Goal: Task Accomplishment & Management: Manage account settings

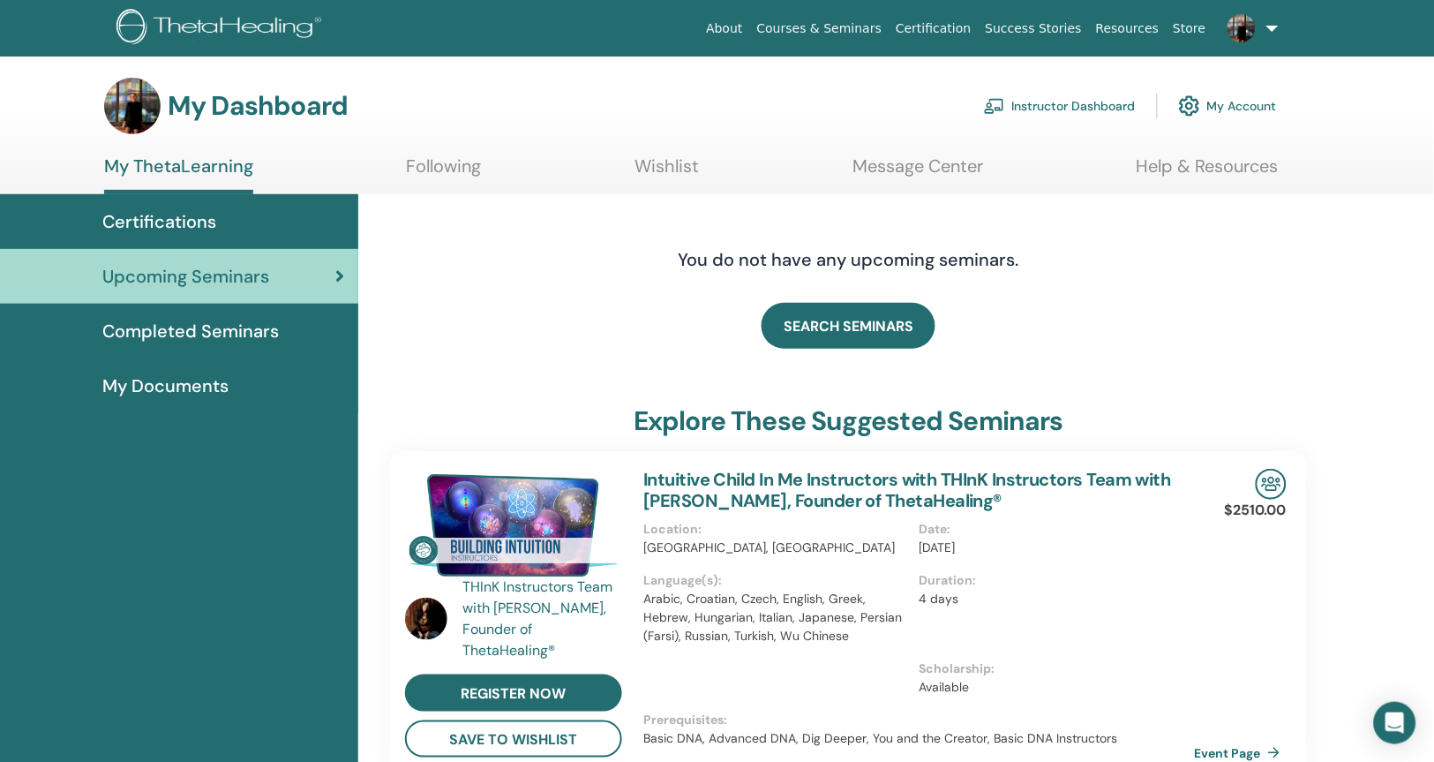
click at [1068, 104] on link "Instructor Dashboard" at bounding box center [1060, 105] width 152 height 39
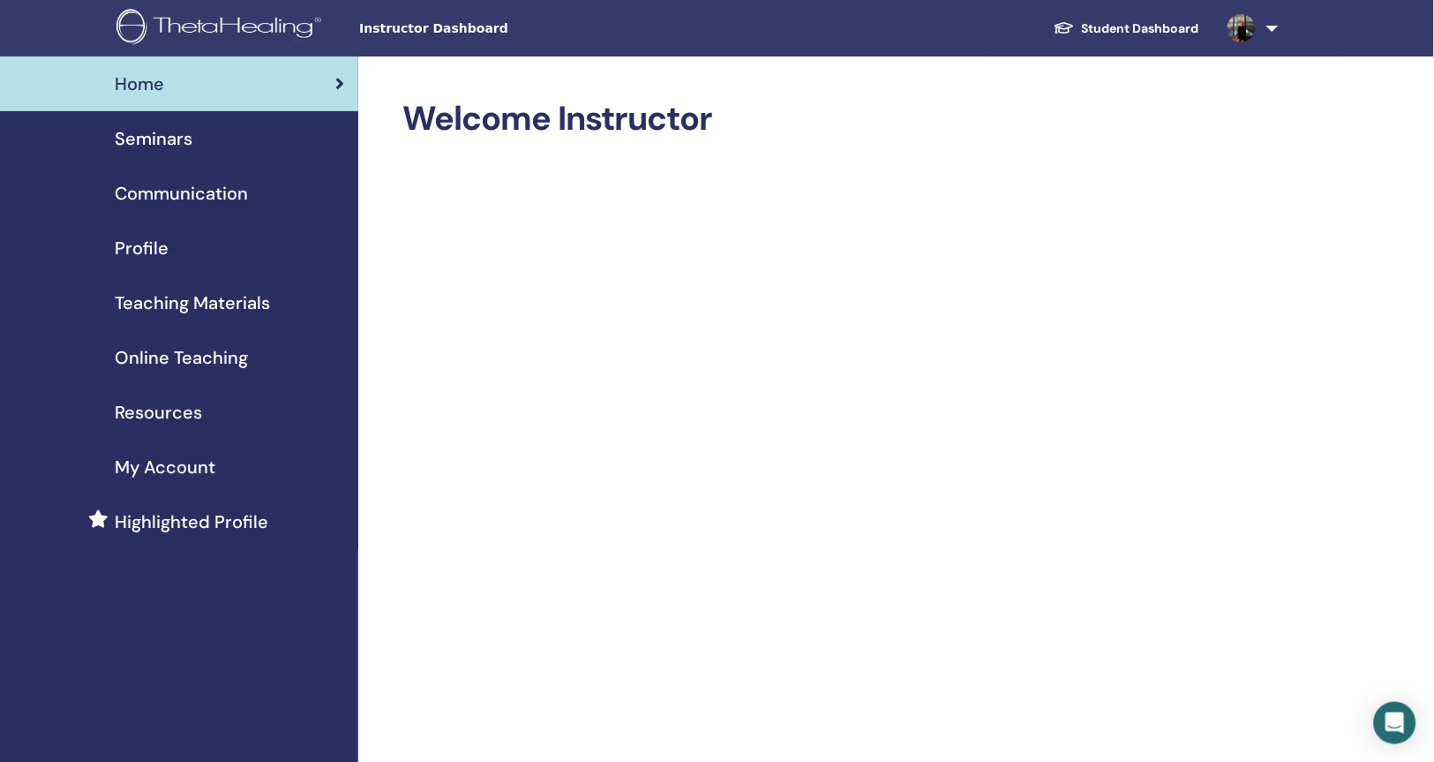
click at [158, 144] on span "Seminars" at bounding box center [154, 138] width 78 height 26
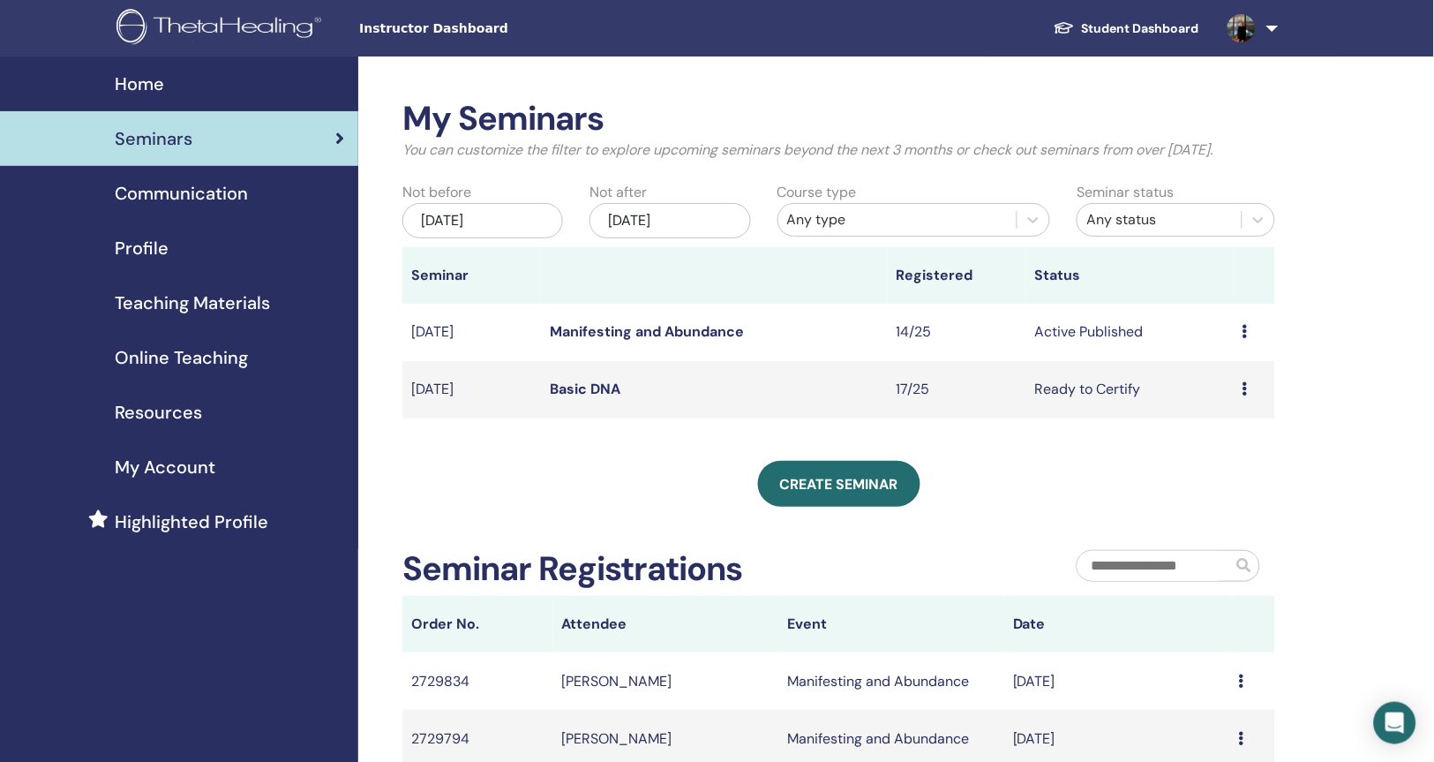
click at [1244, 338] on icon at bounding box center [1245, 331] width 5 height 14
click at [1234, 363] on link "Preview" at bounding box center [1213, 366] width 50 height 19
click at [1245, 338] on icon at bounding box center [1245, 331] width 5 height 14
click at [1245, 356] on li "Preview" at bounding box center [1222, 369] width 95 height 26
click at [1108, 359] on td "Active Published" at bounding box center [1128, 332] width 207 height 57
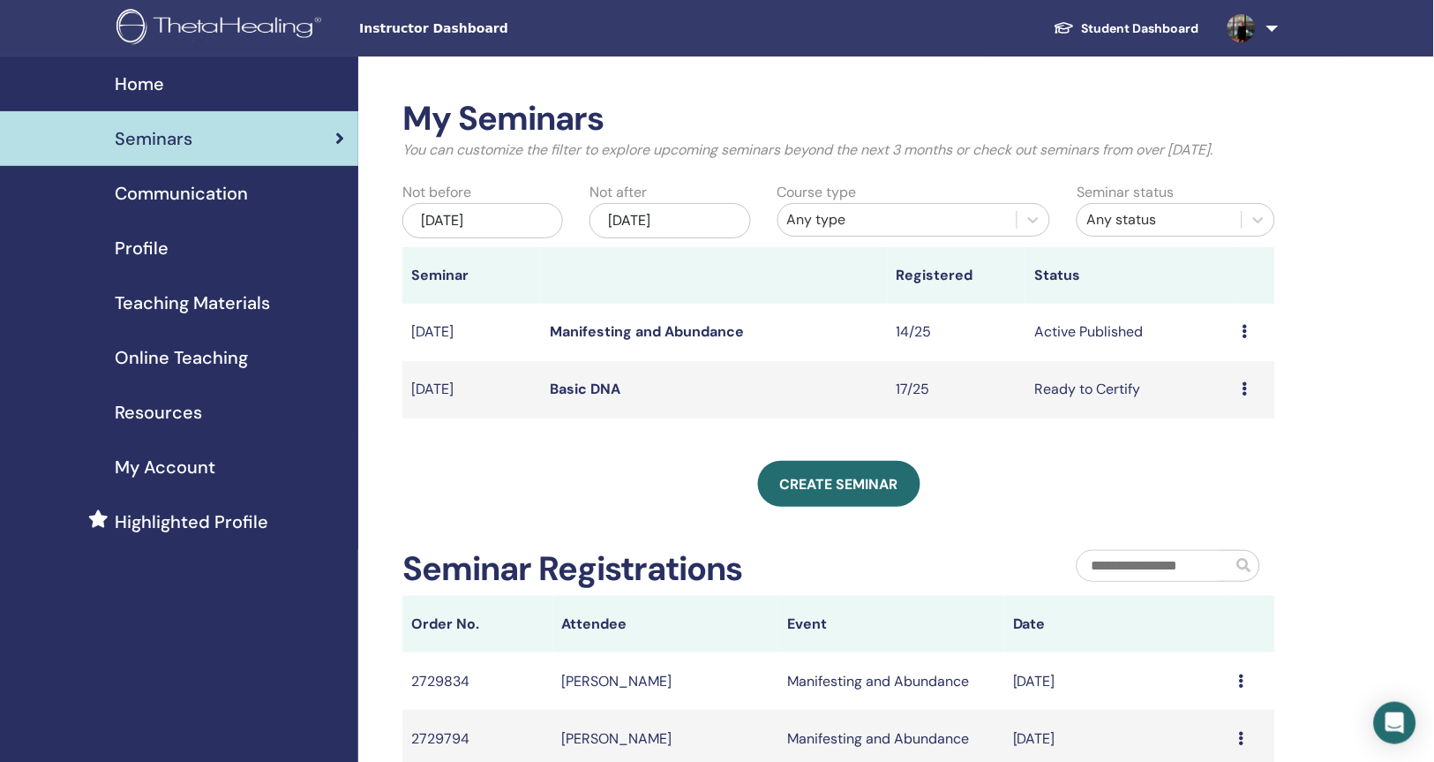
click at [683, 341] on link "Manifesting and Abundance" at bounding box center [647, 331] width 194 height 19
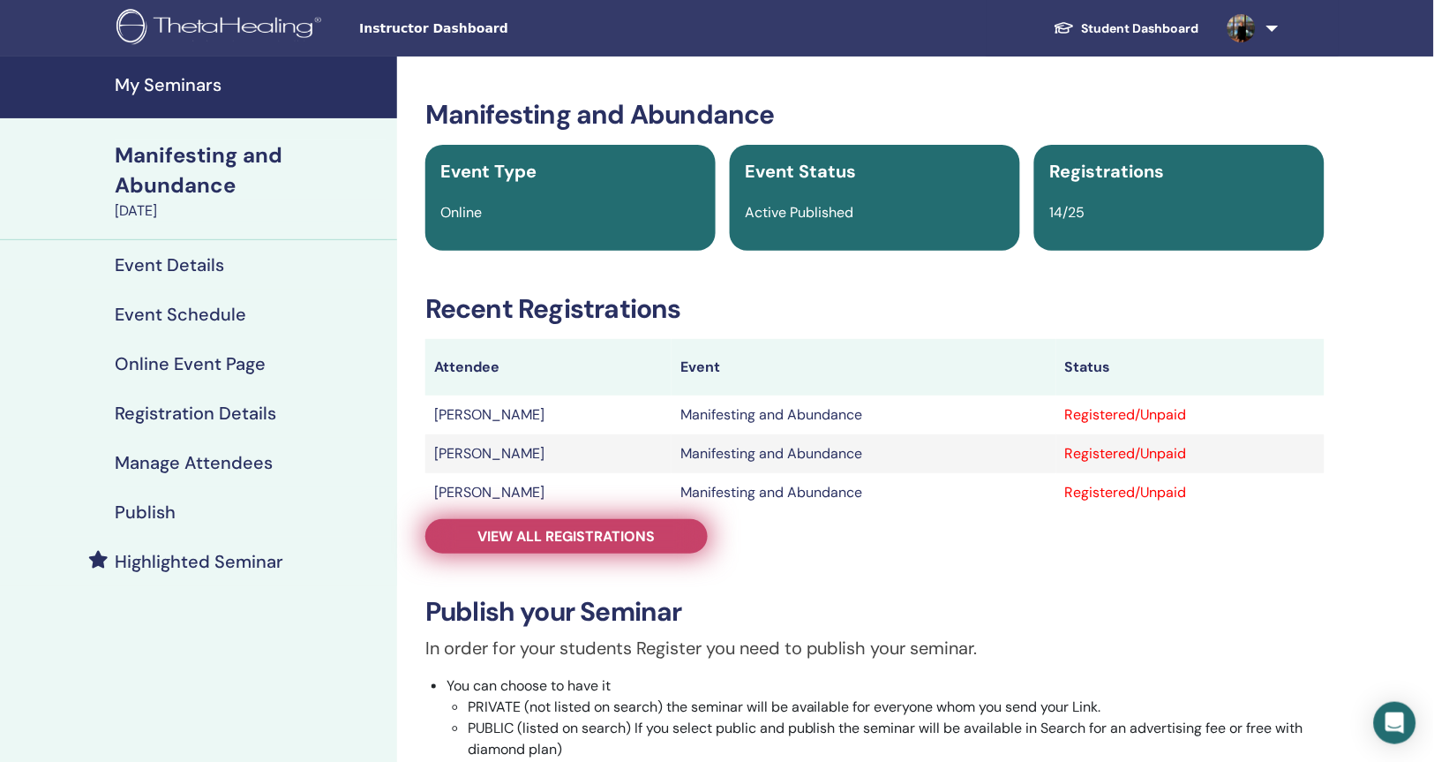
click at [585, 533] on span "View all registrations" at bounding box center [566, 536] width 177 height 19
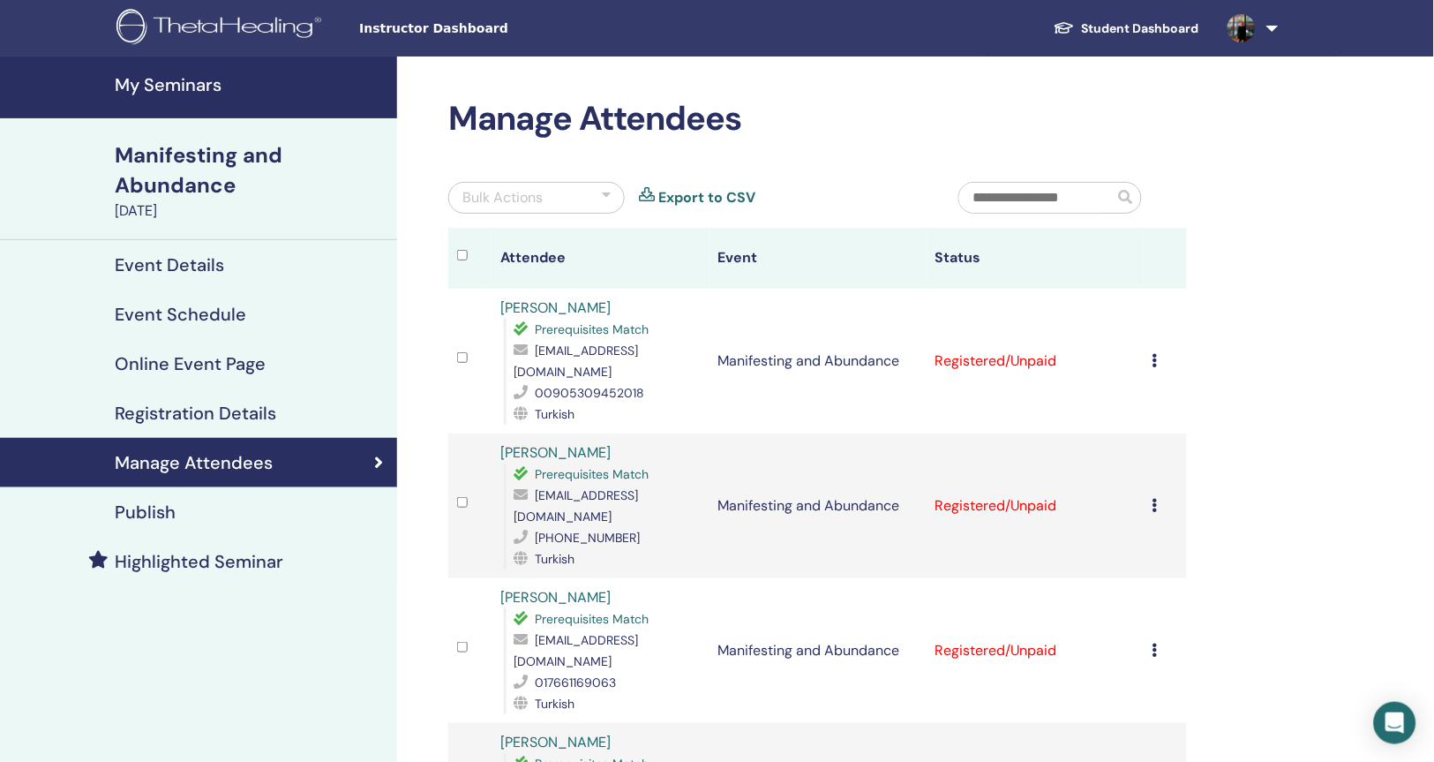
click at [1146, 356] on td "Cancel Registration Do not auto-certify Mark as Paid Mark as Unpaid Mark as Abs…" at bounding box center [1165, 361] width 43 height 145
click at [1156, 353] on icon at bounding box center [1155, 360] width 5 height 14
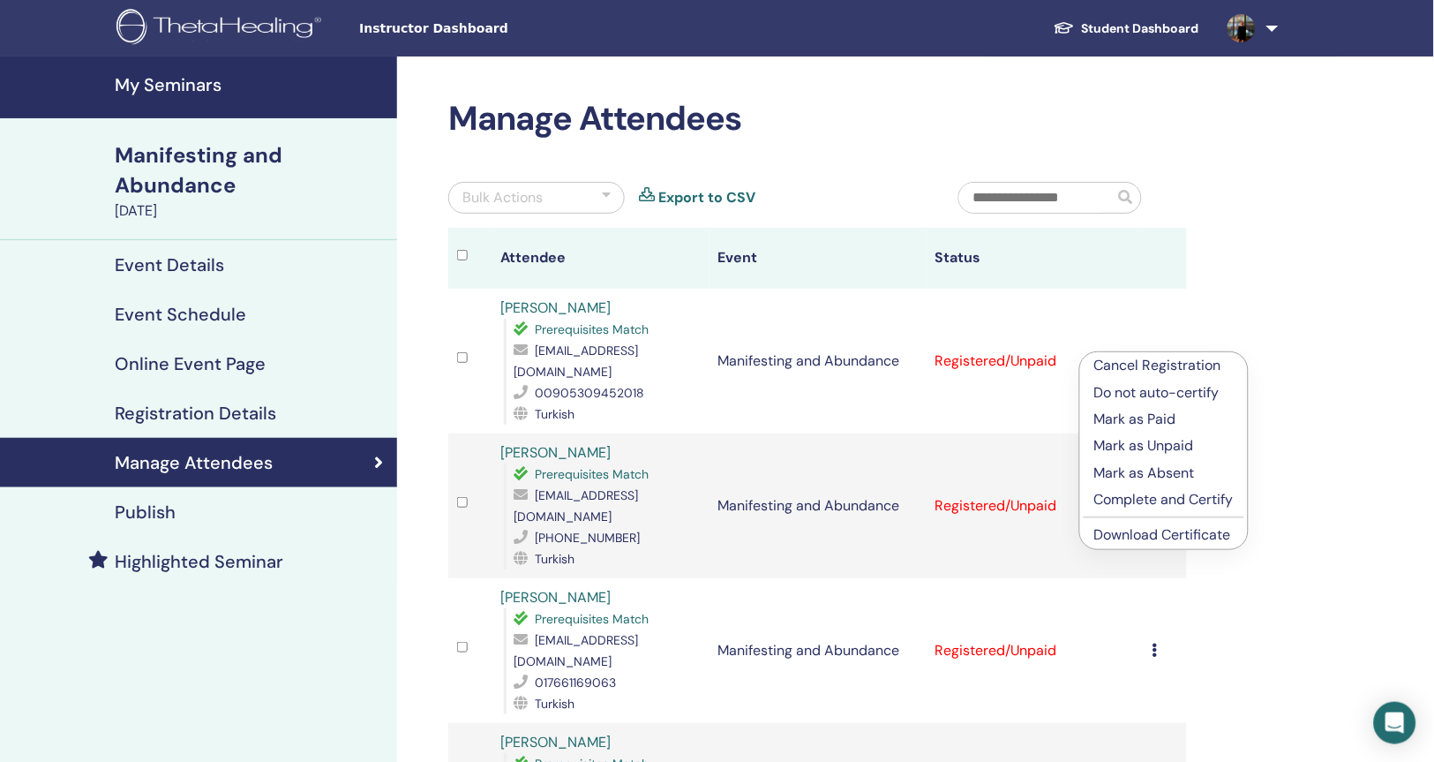
click at [1180, 503] on p "Complete and Certify" at bounding box center [1163, 499] width 139 height 21
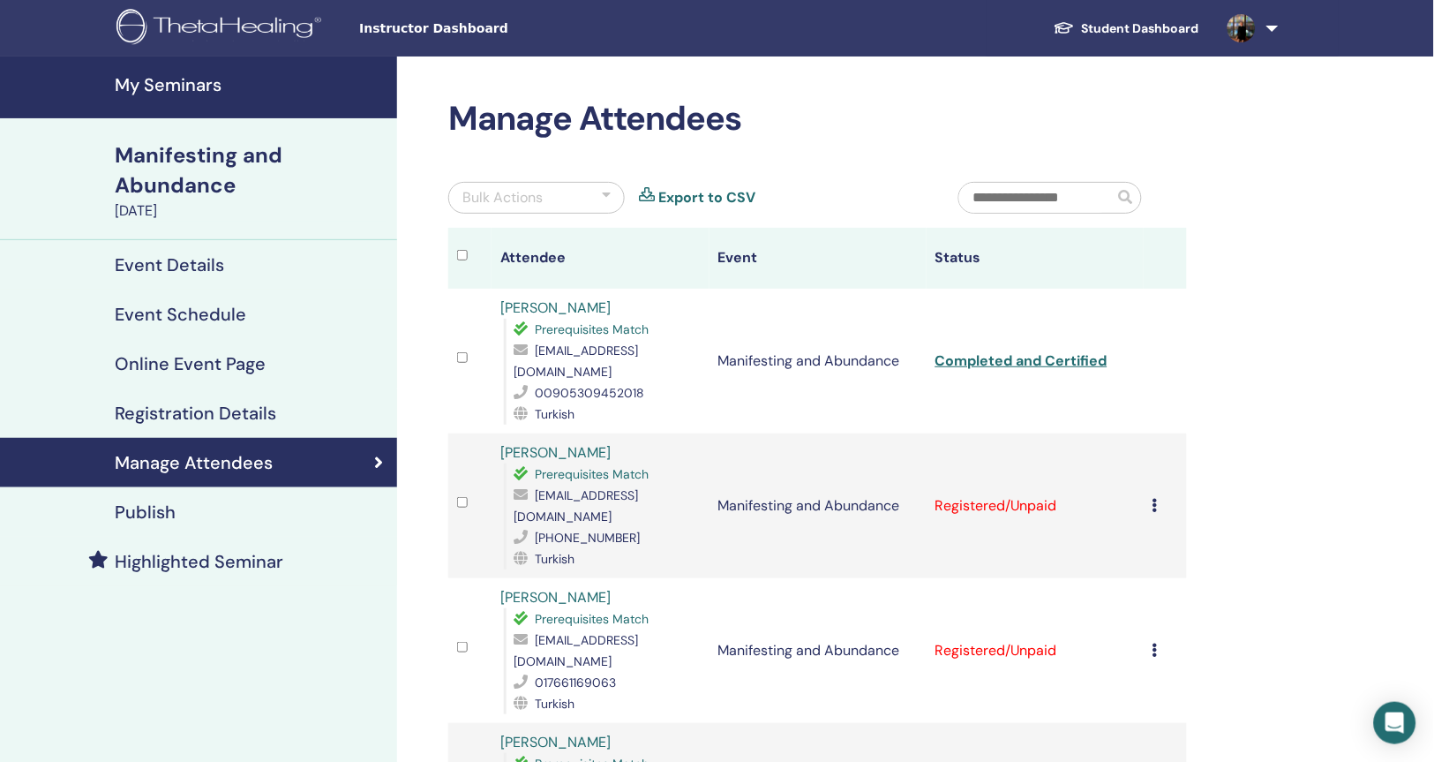
click at [1155, 498] on icon at bounding box center [1155, 505] width 5 height 14
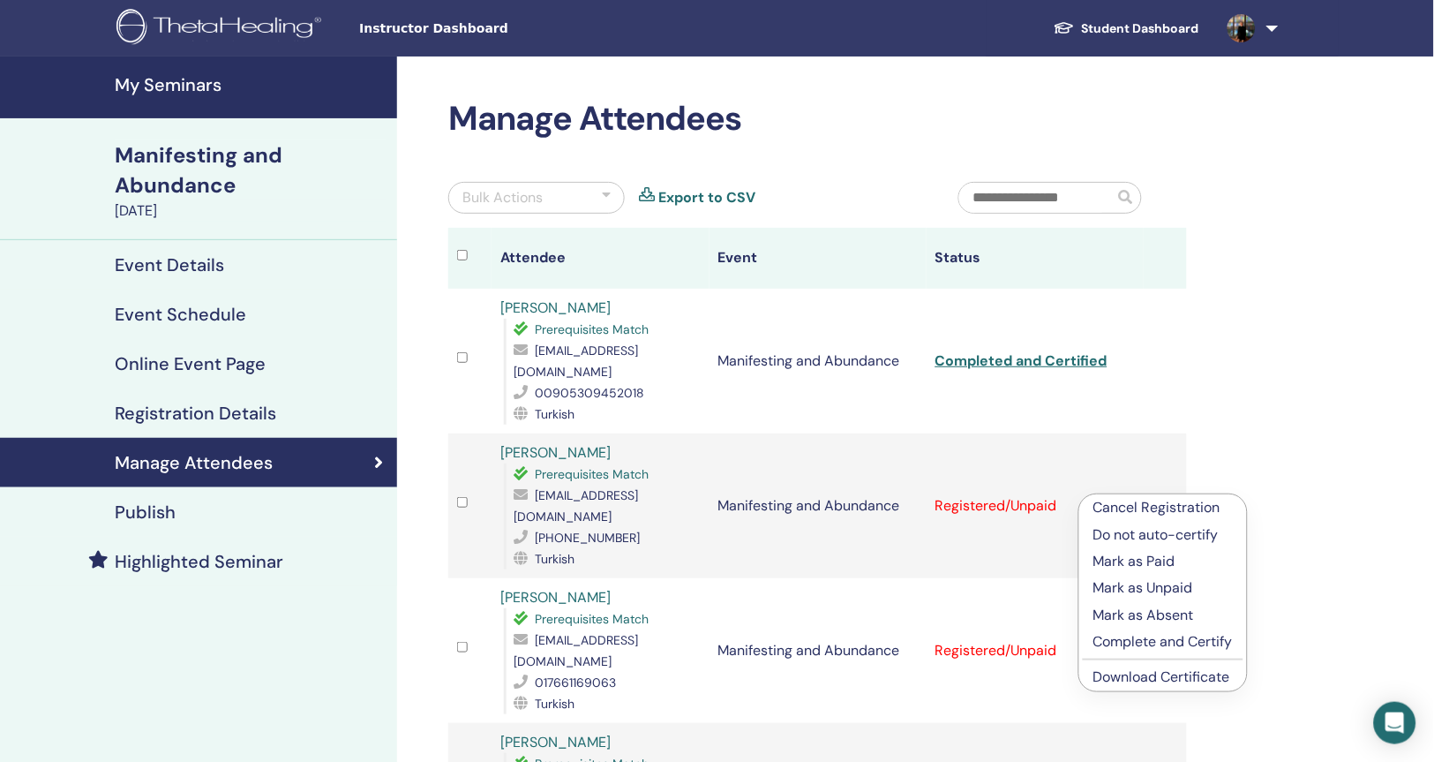
click at [1173, 642] on p "Complete and Certify" at bounding box center [1162, 641] width 139 height 21
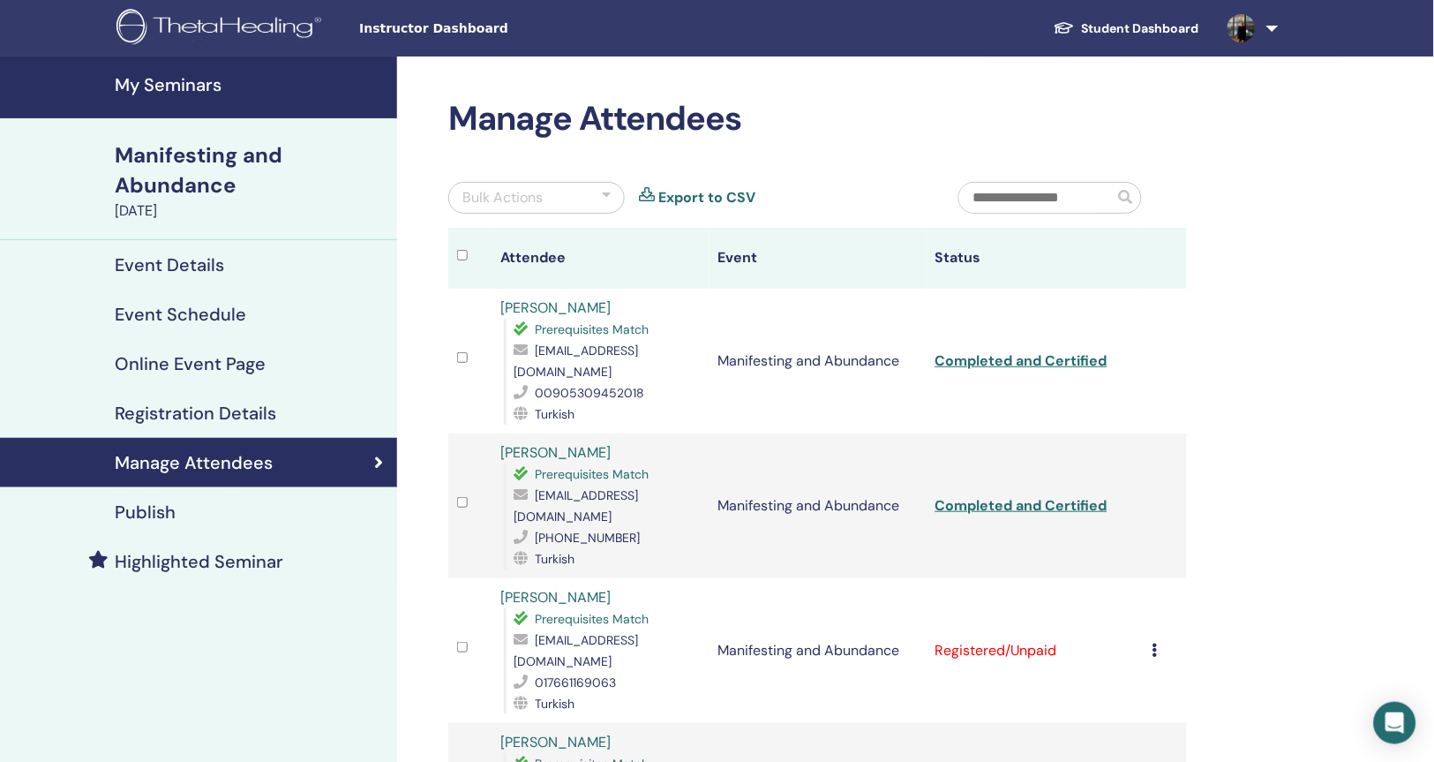
click at [1157, 642] on icon at bounding box center [1155, 649] width 5 height 14
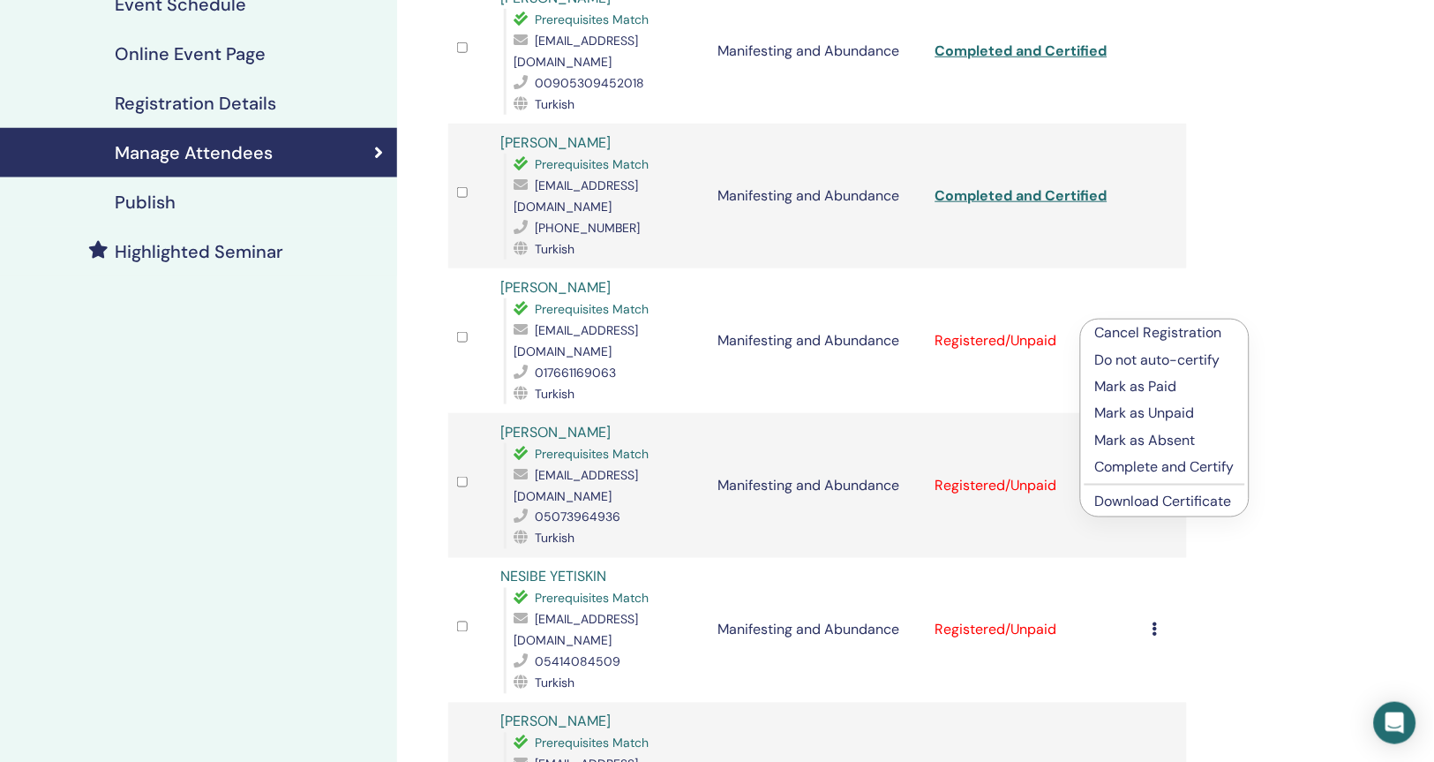
scroll to position [333, 0]
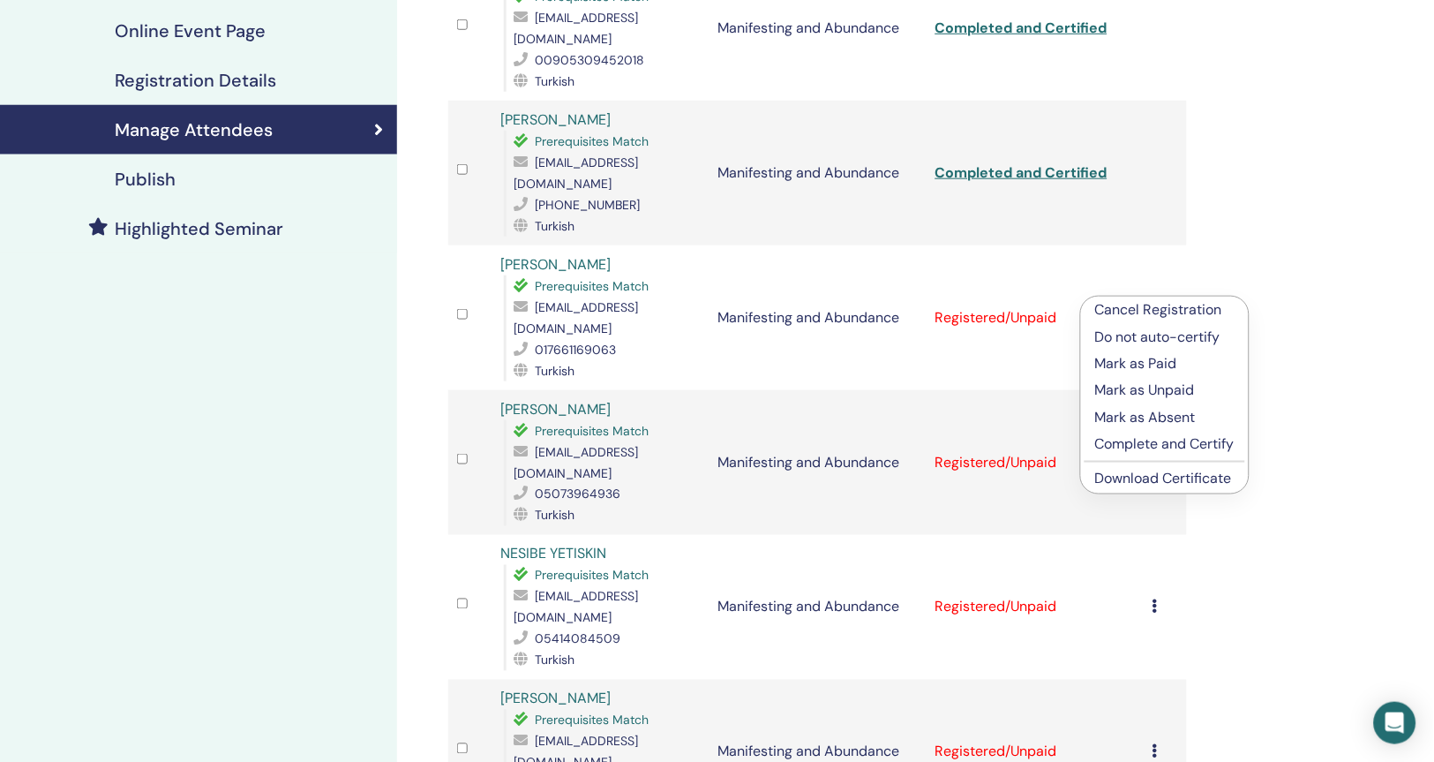
click at [1169, 440] on p "Complete and Certify" at bounding box center [1164, 443] width 139 height 21
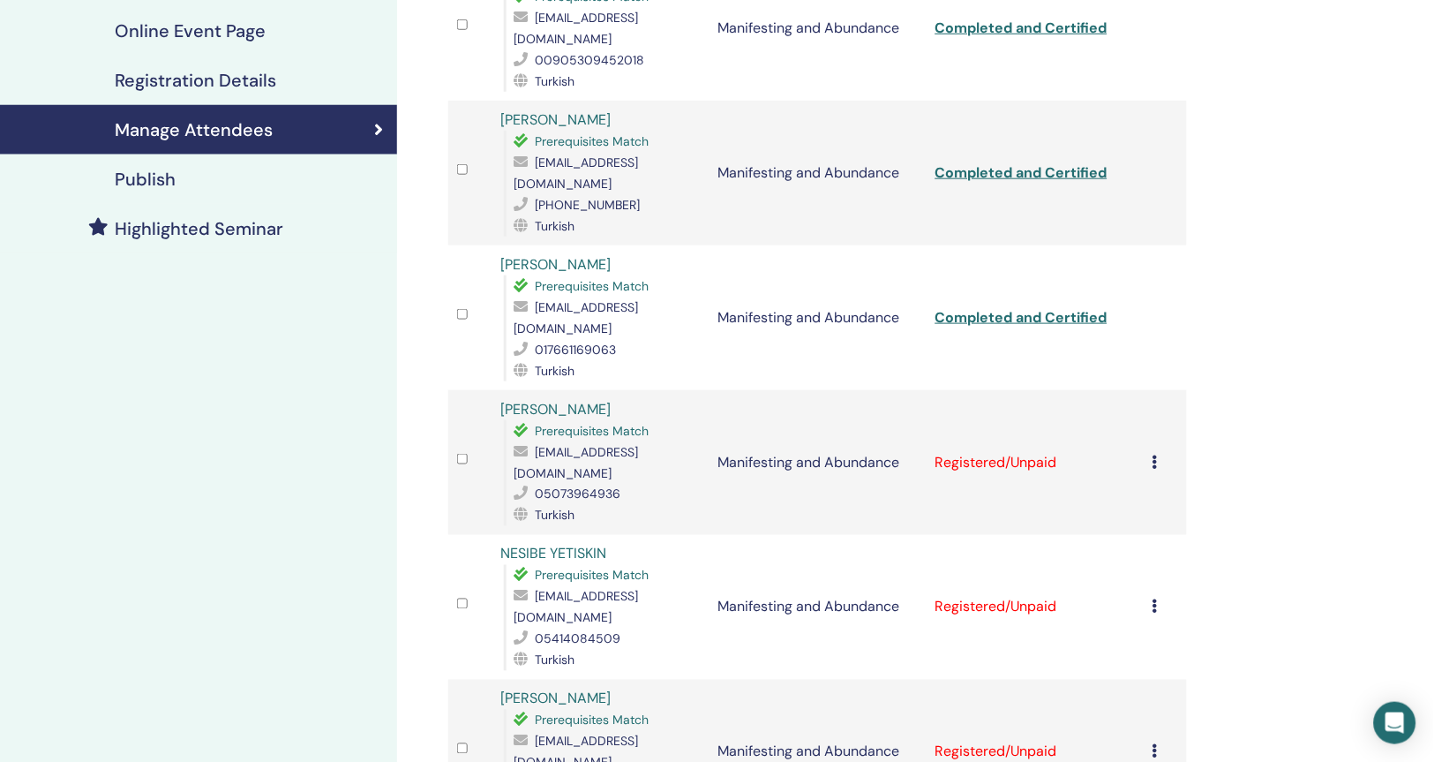
scroll to position [662, 0]
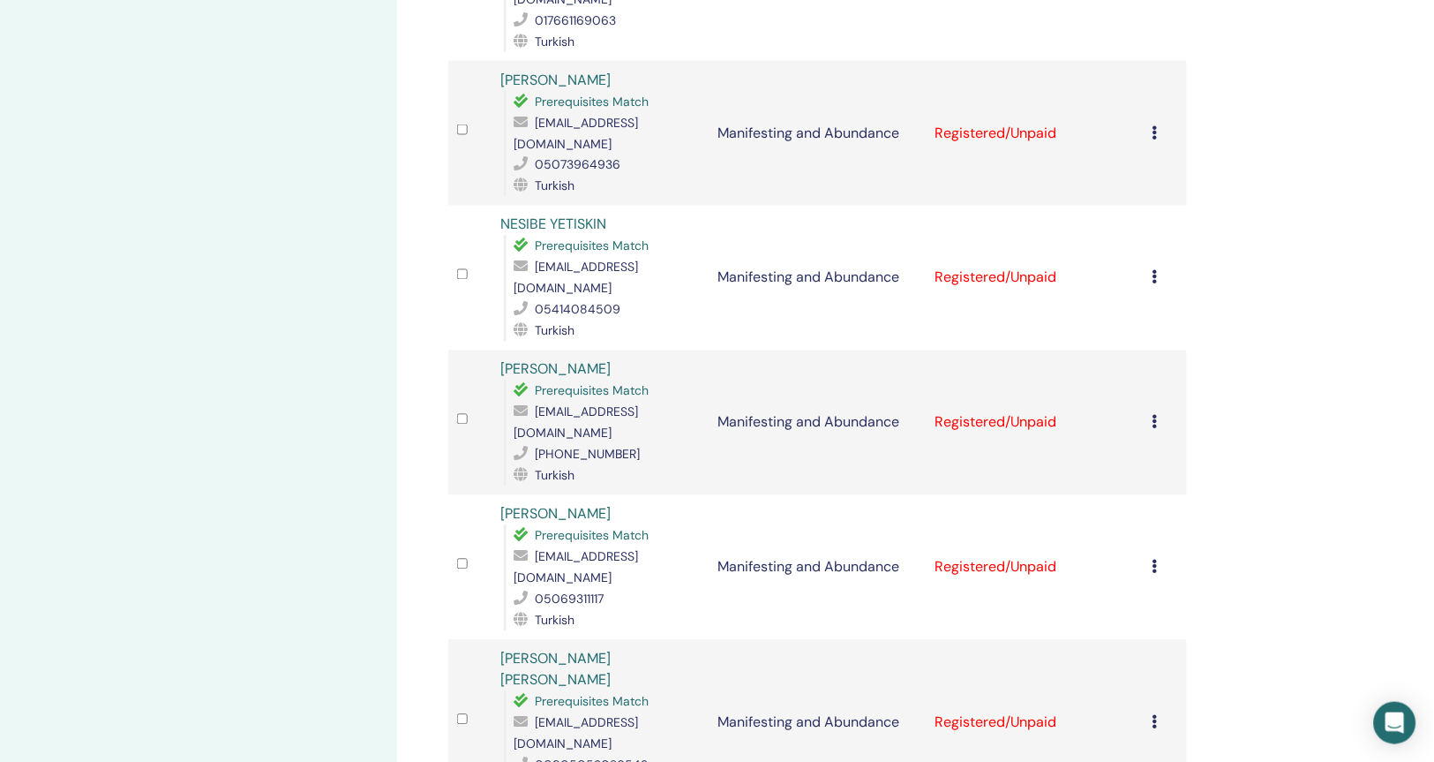
click at [1155, 125] on icon at bounding box center [1155, 132] width 5 height 14
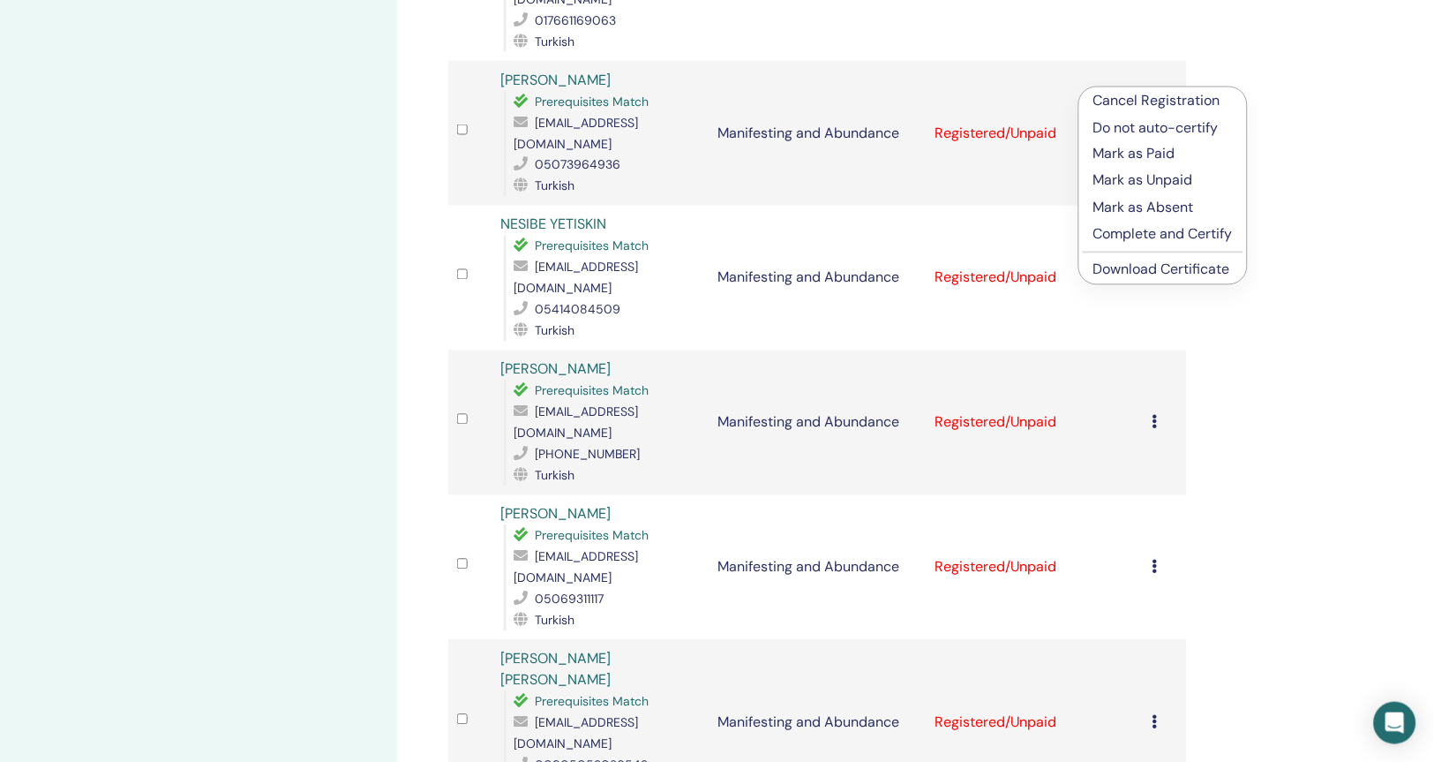
click at [1175, 232] on p "Complete and Certify" at bounding box center [1162, 234] width 139 height 21
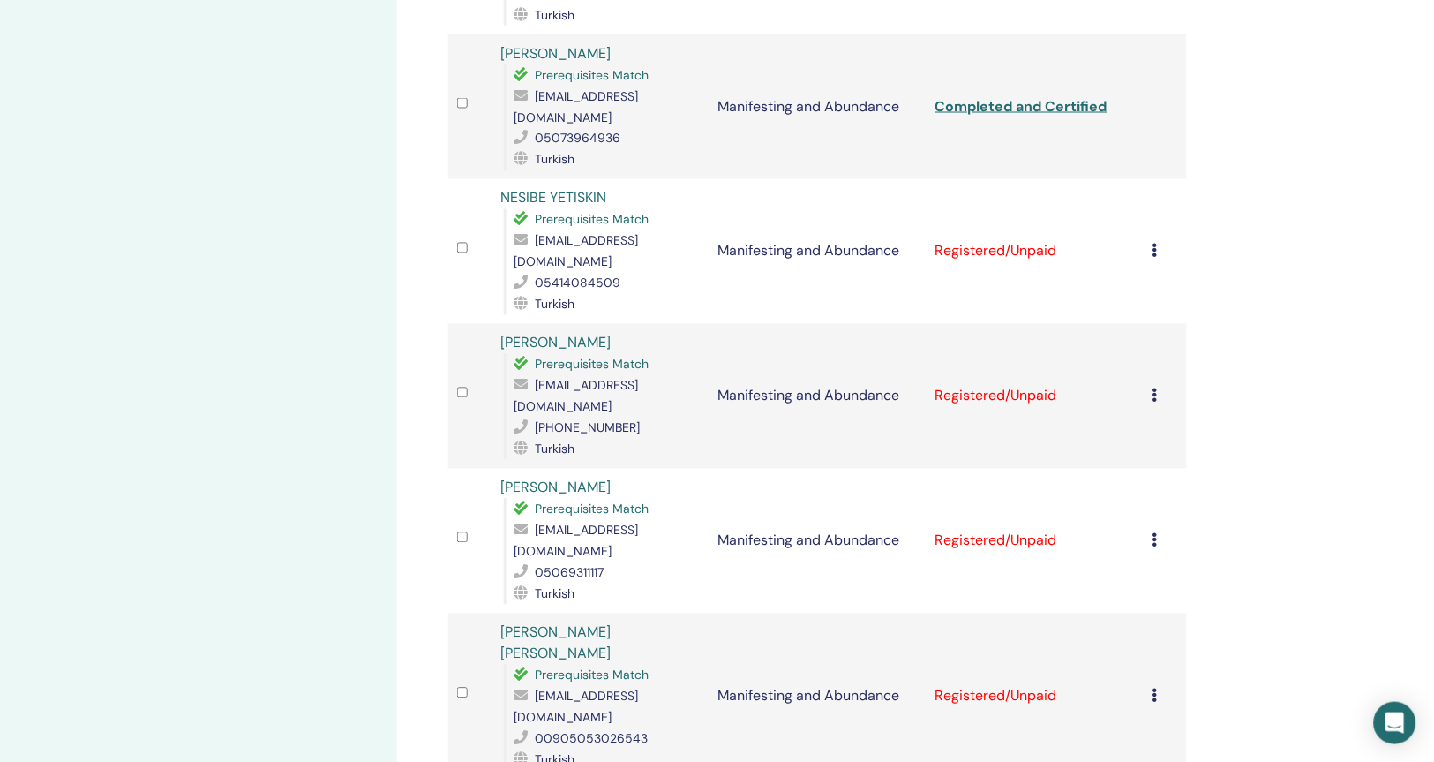
scroll to position [691, 0]
click at [1156, 238] on div "Cancel Registration Do not auto-certify Mark as Paid Mark as Unpaid Mark as Abs…" at bounding box center [1166, 248] width 26 height 21
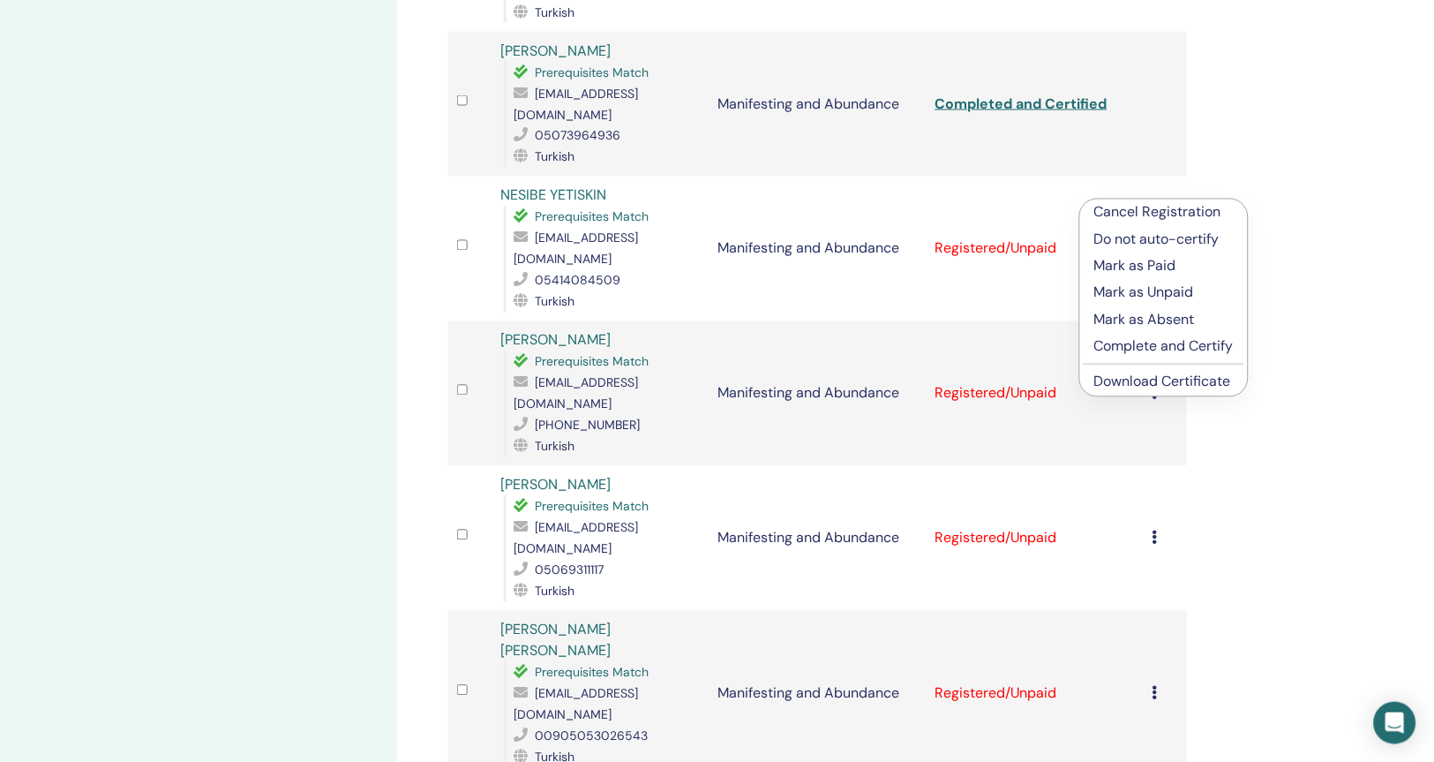
click at [1163, 349] on p "Complete and Certify" at bounding box center [1163, 346] width 139 height 21
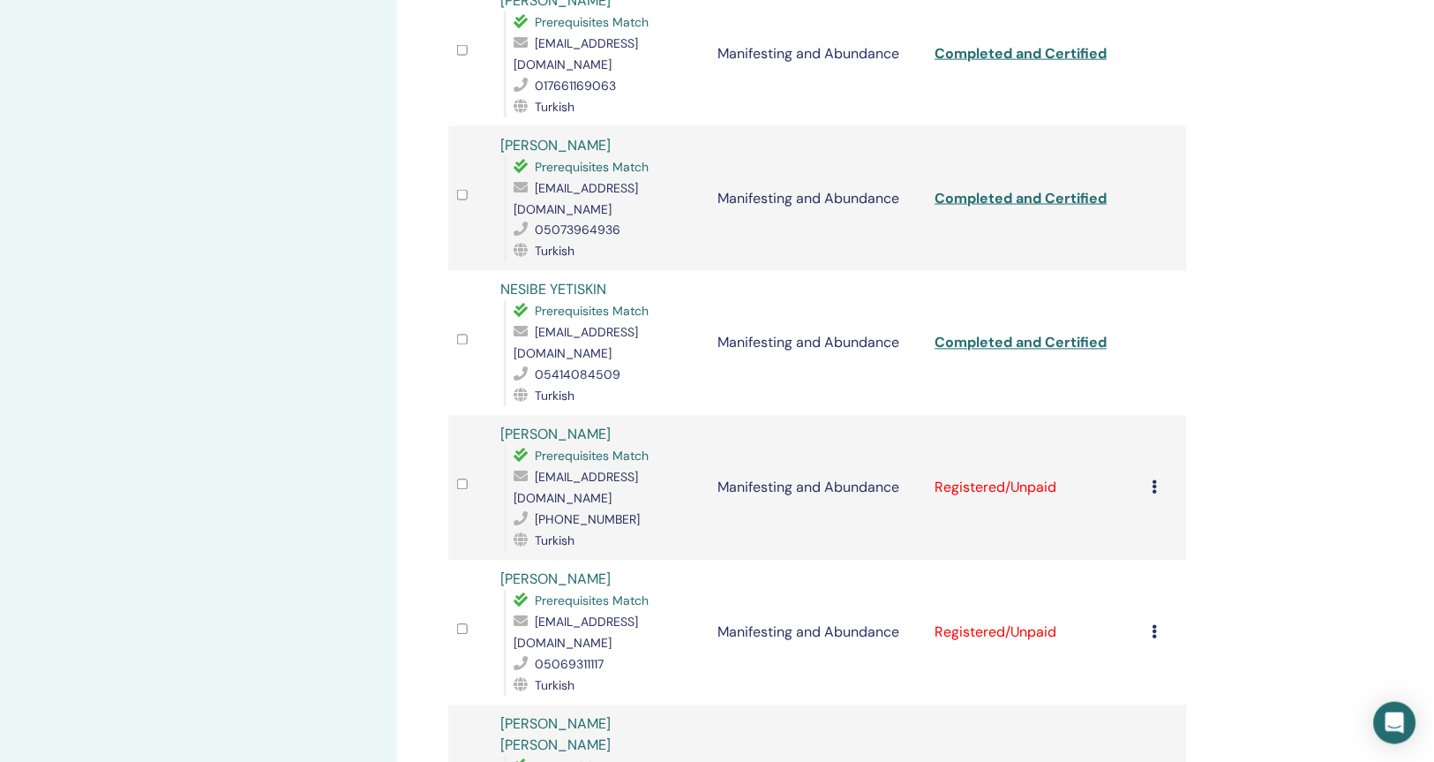
scroll to position [679, 0]
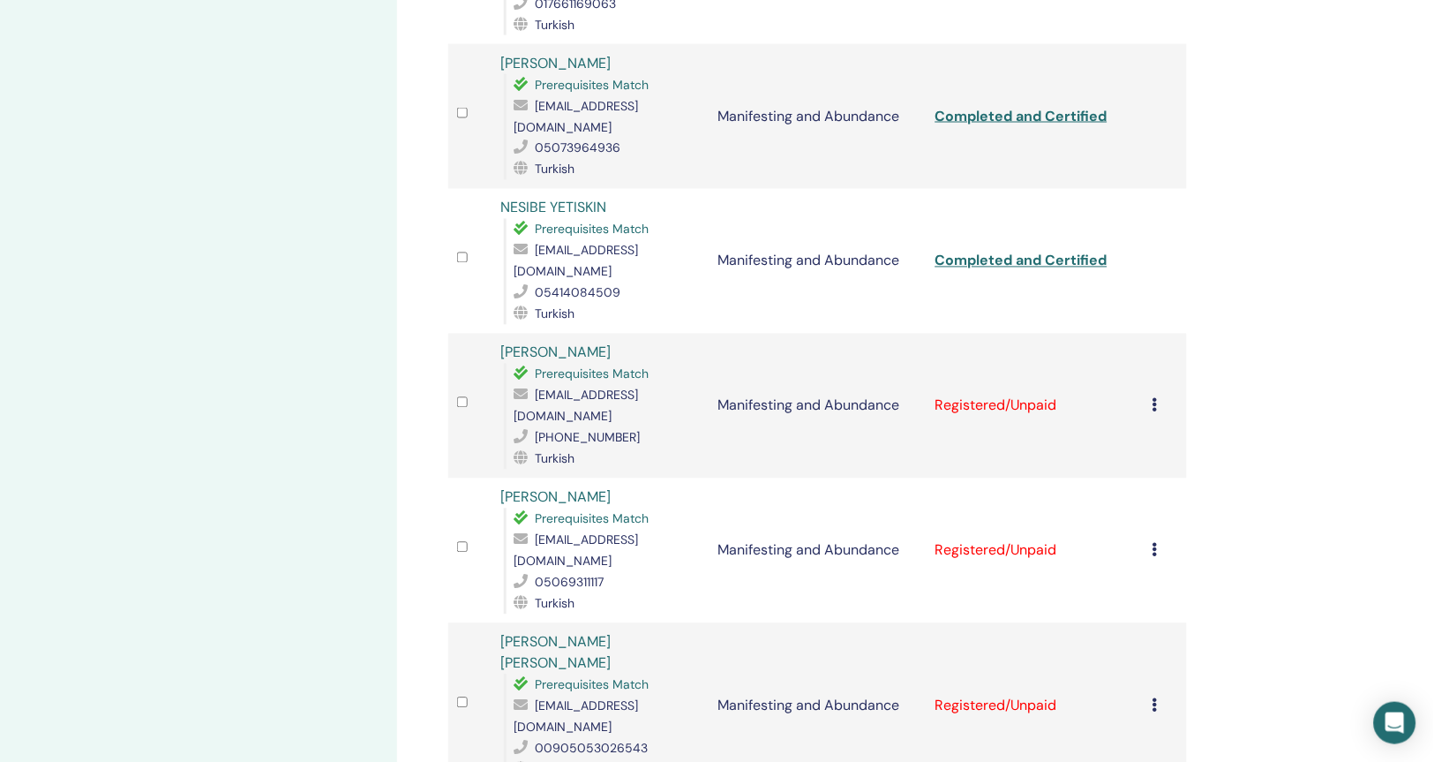
click at [1155, 398] on icon at bounding box center [1155, 405] width 5 height 14
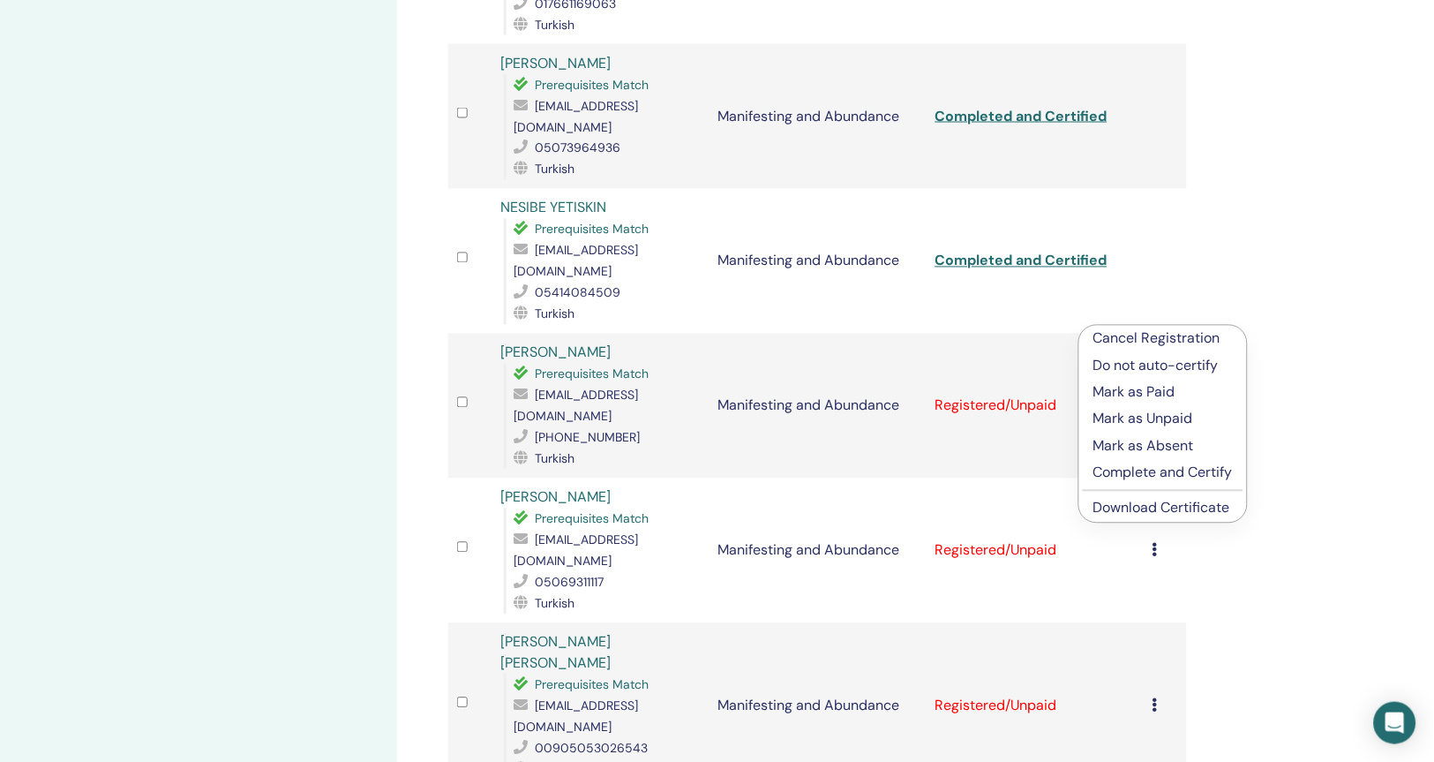
click at [1143, 472] on p "Complete and Certify" at bounding box center [1162, 472] width 139 height 21
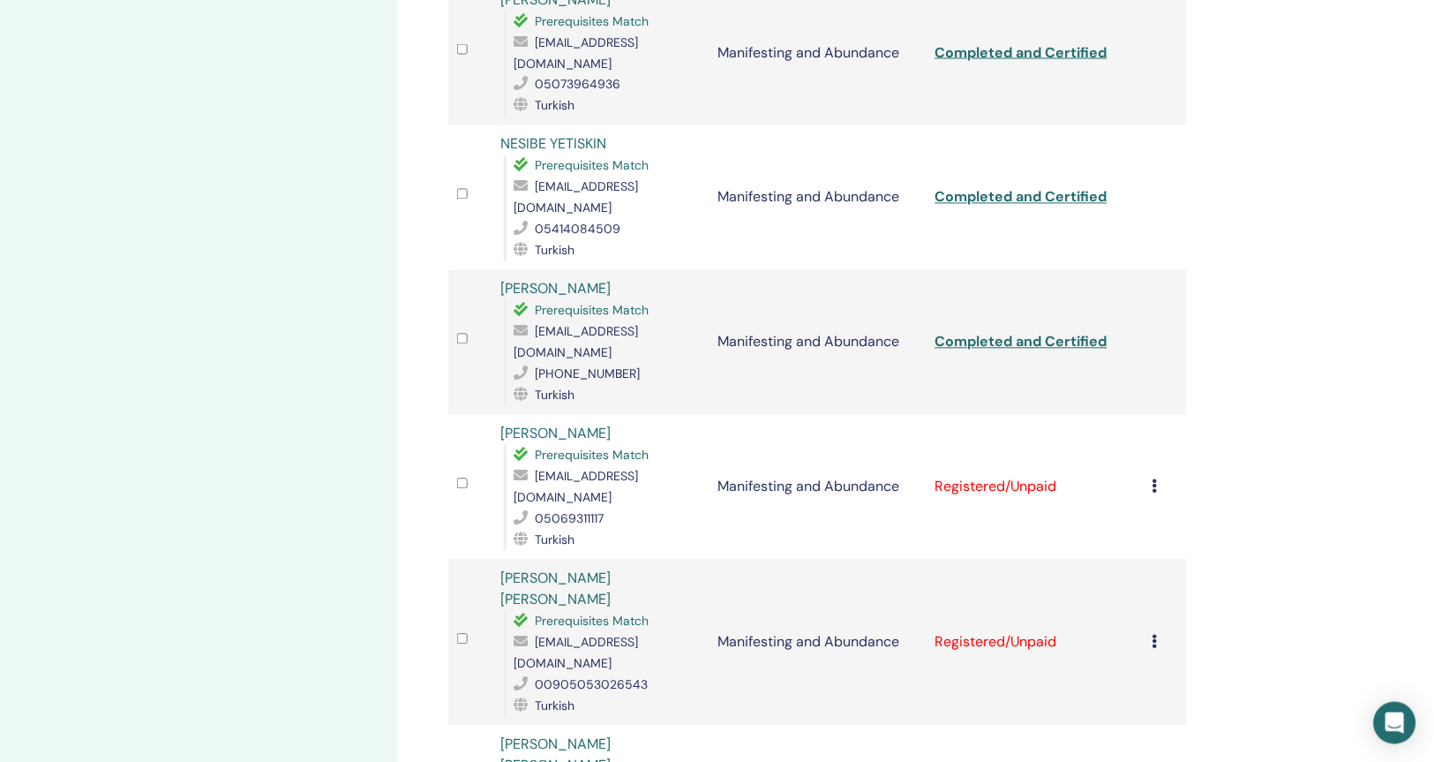
scroll to position [765, 0]
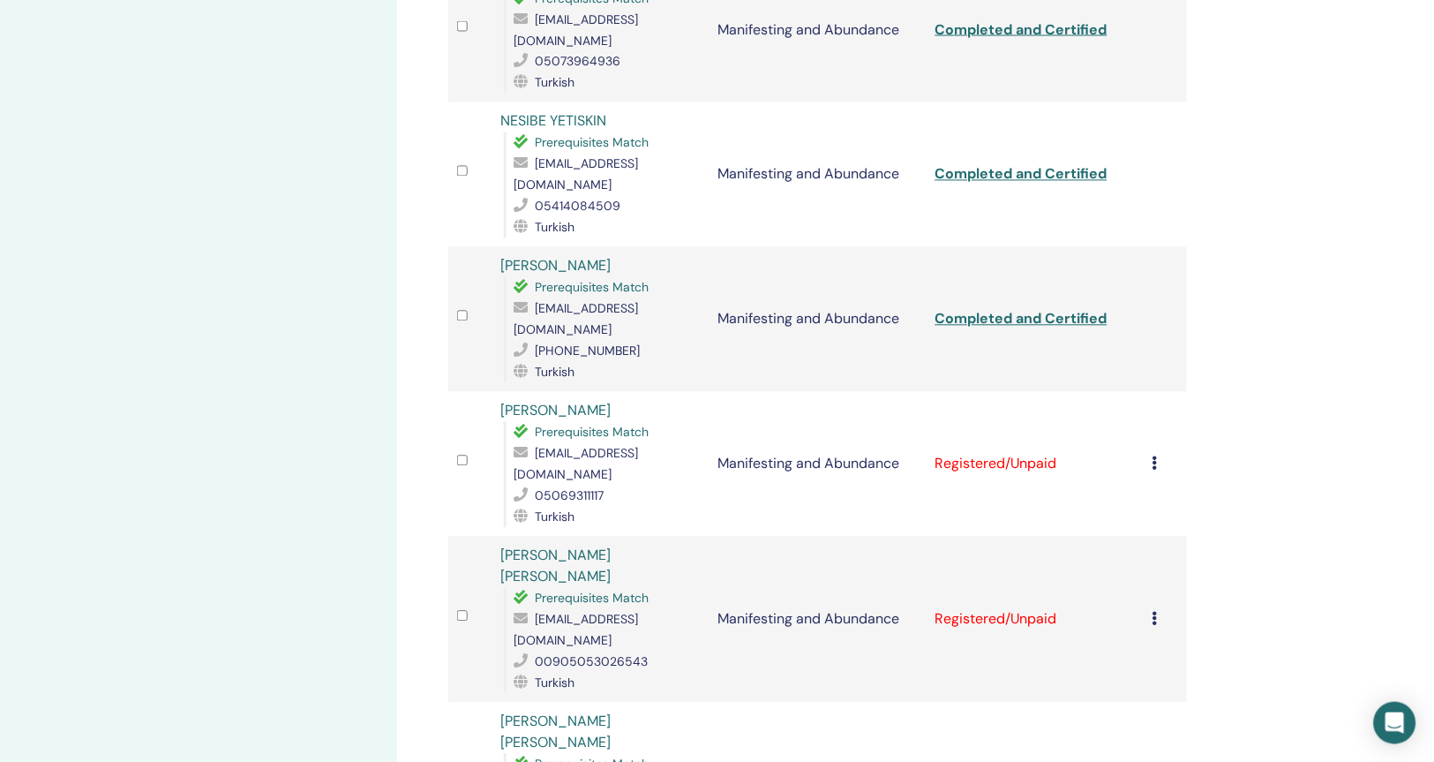
click at [1155, 456] on icon at bounding box center [1155, 463] width 5 height 14
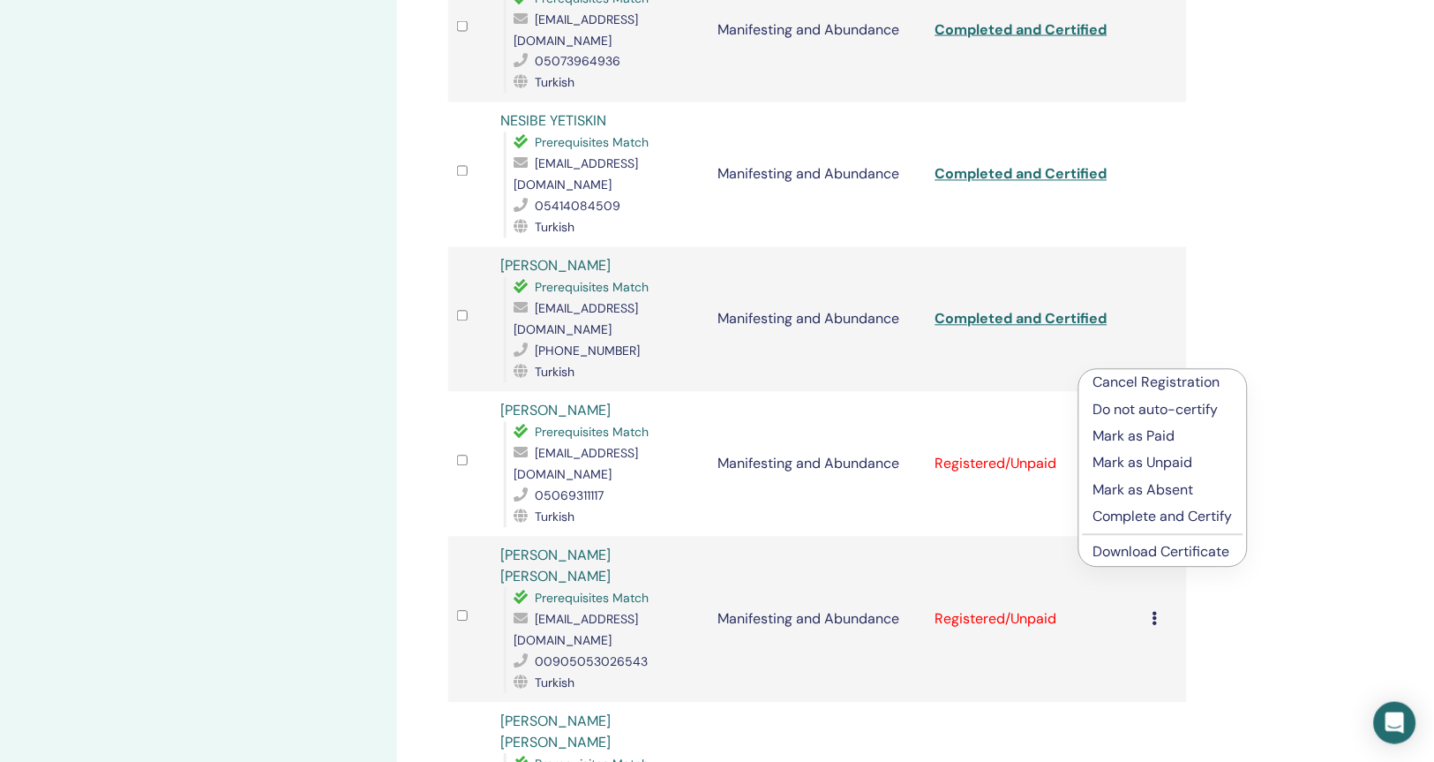
click at [1151, 516] on p "Complete and Certify" at bounding box center [1162, 517] width 139 height 21
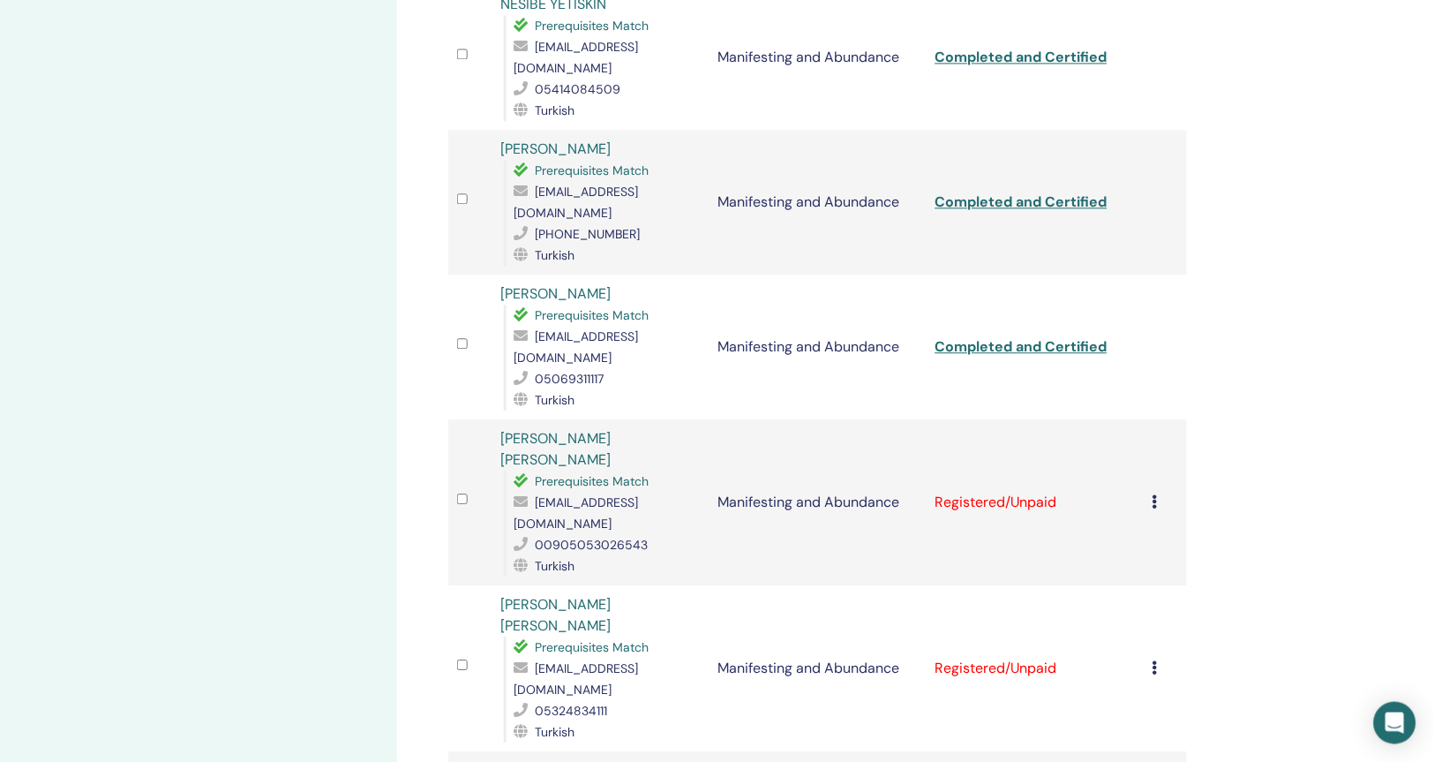
scroll to position [906, 0]
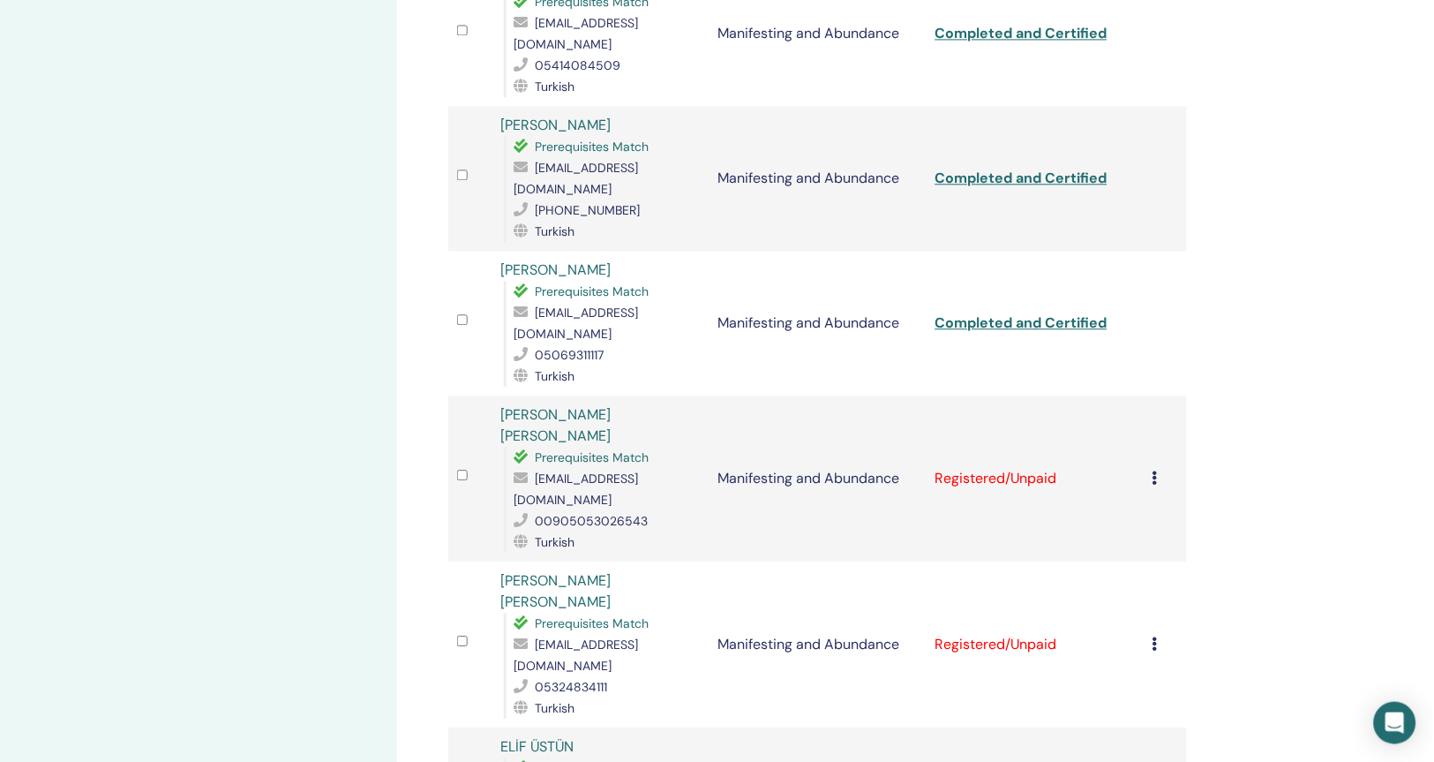
click at [1155, 470] on icon at bounding box center [1155, 477] width 5 height 14
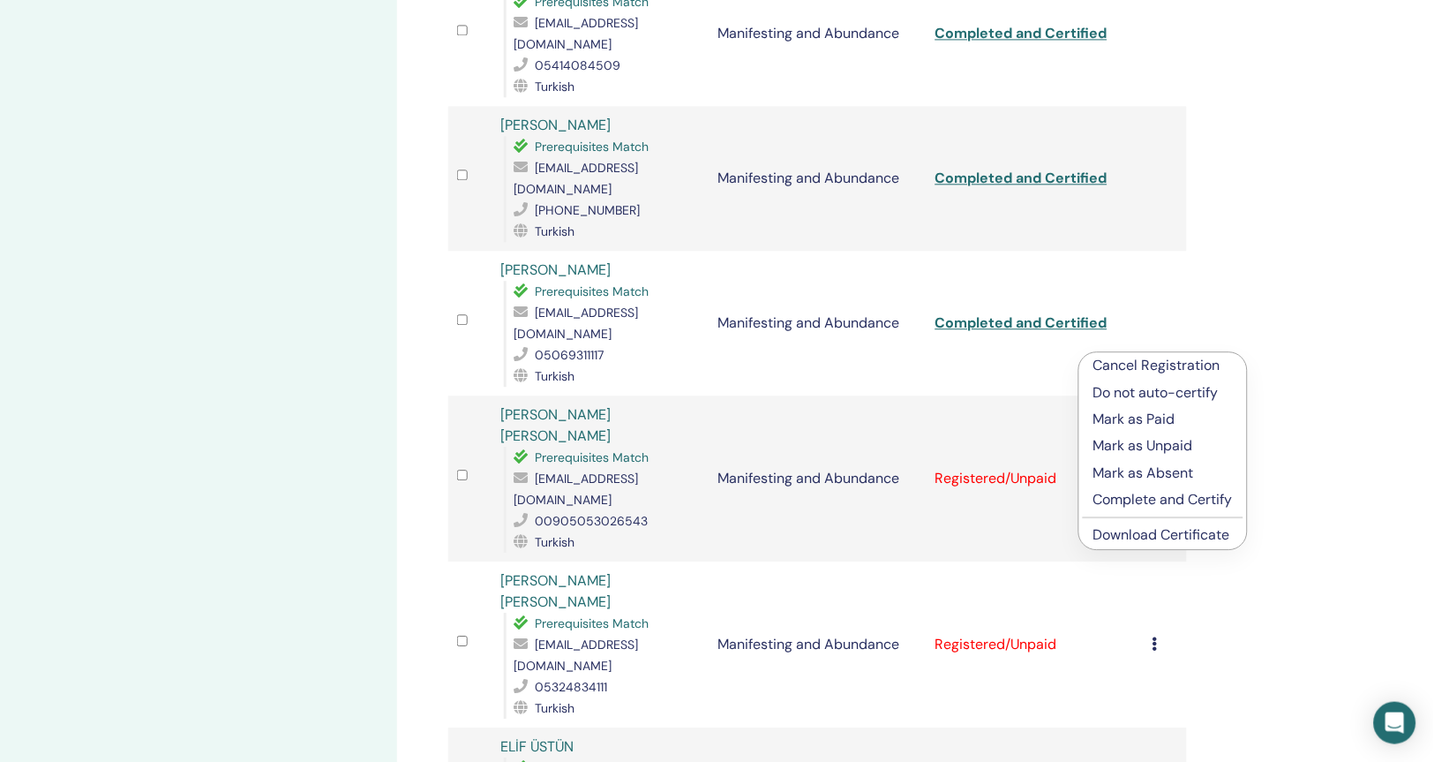
click at [1158, 499] on p "Complete and Certify" at bounding box center [1162, 499] width 139 height 21
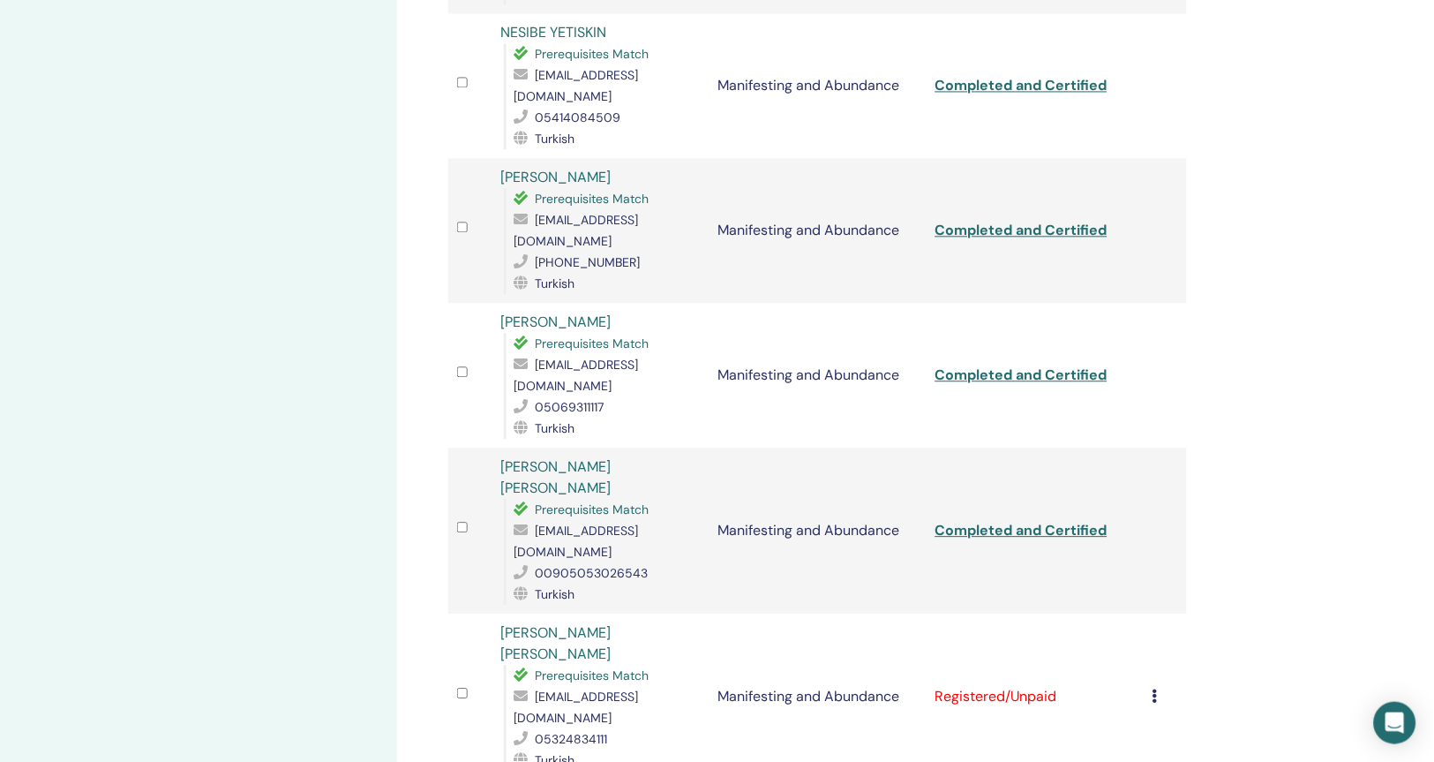
scroll to position [860, 0]
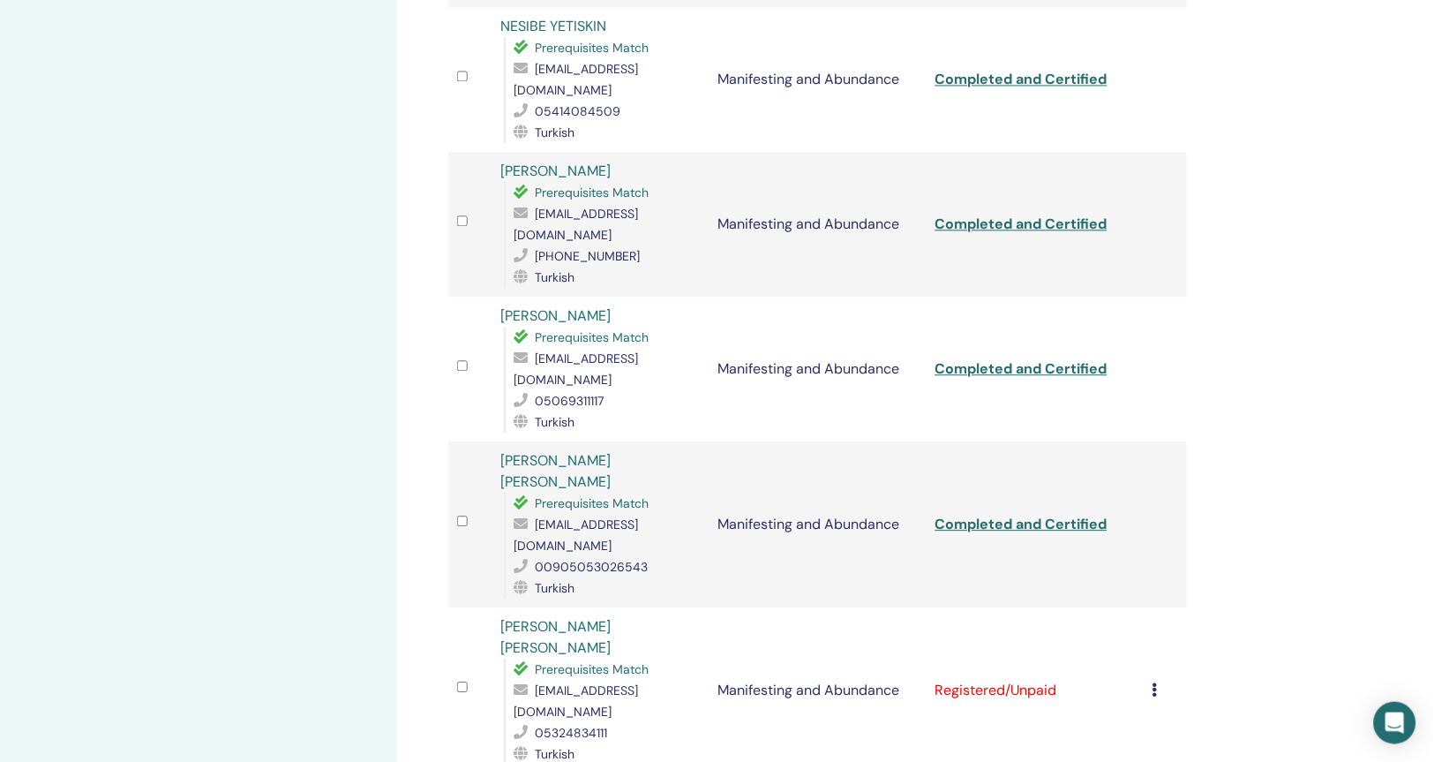
click at [1155, 682] on icon at bounding box center [1155, 689] width 5 height 14
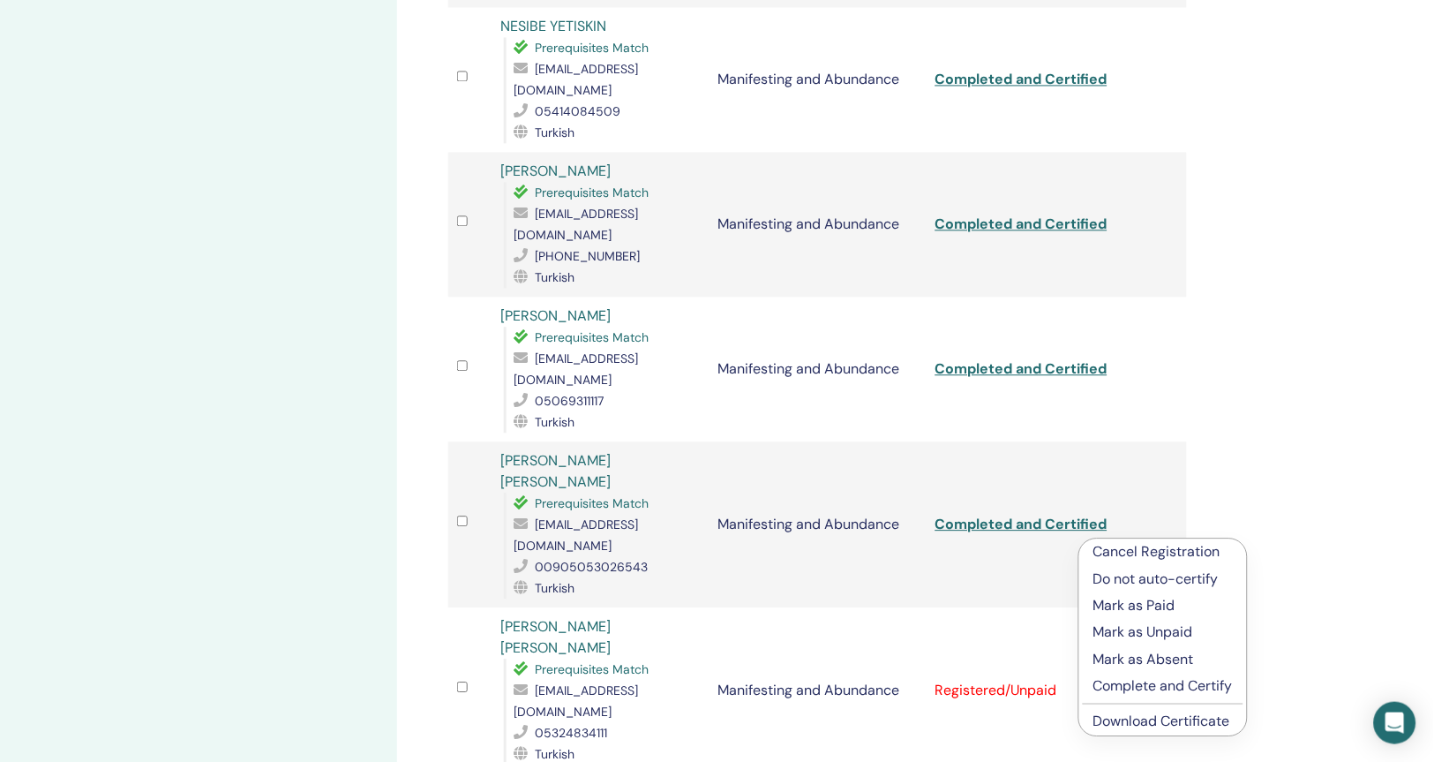
click at [1160, 691] on p "Complete and Certify" at bounding box center [1162, 685] width 139 height 21
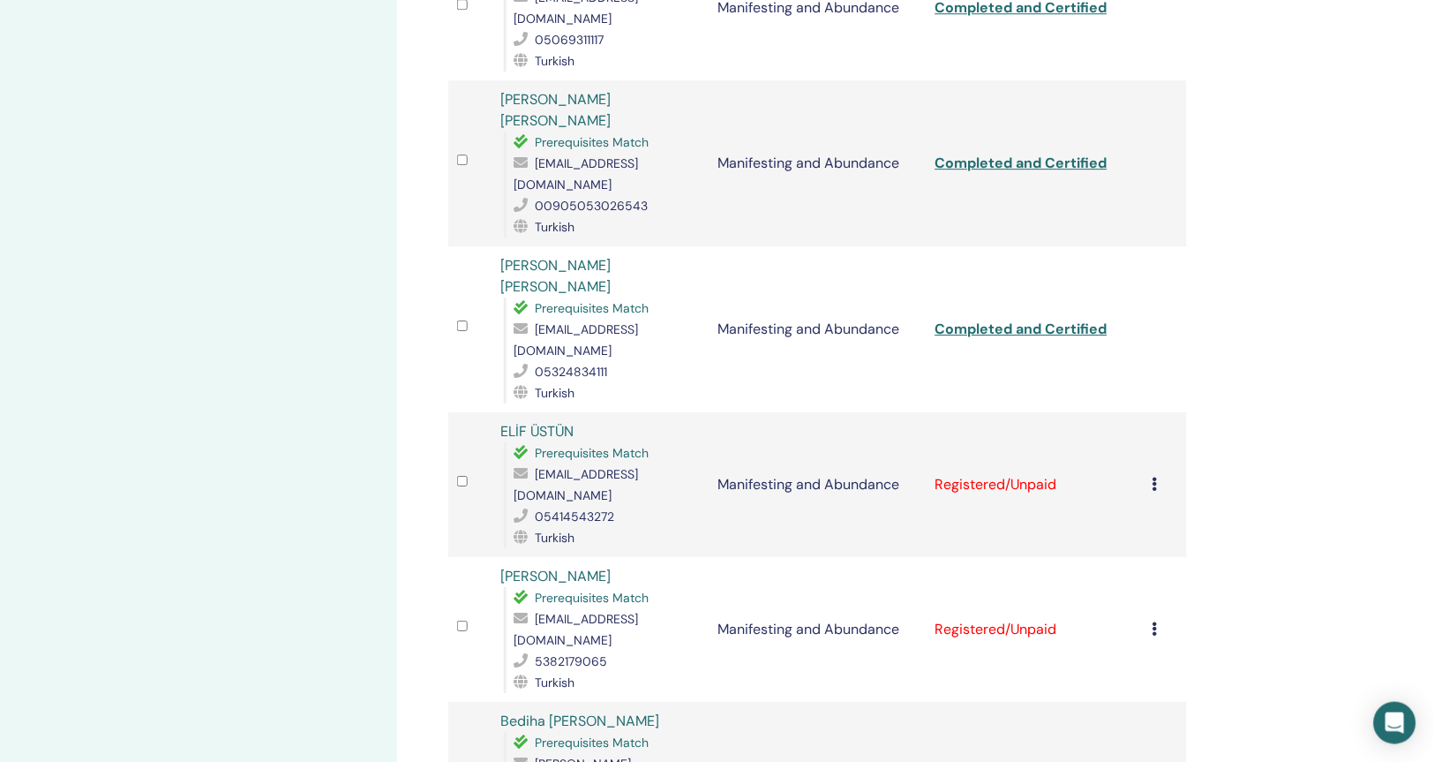
scroll to position [1225, 0]
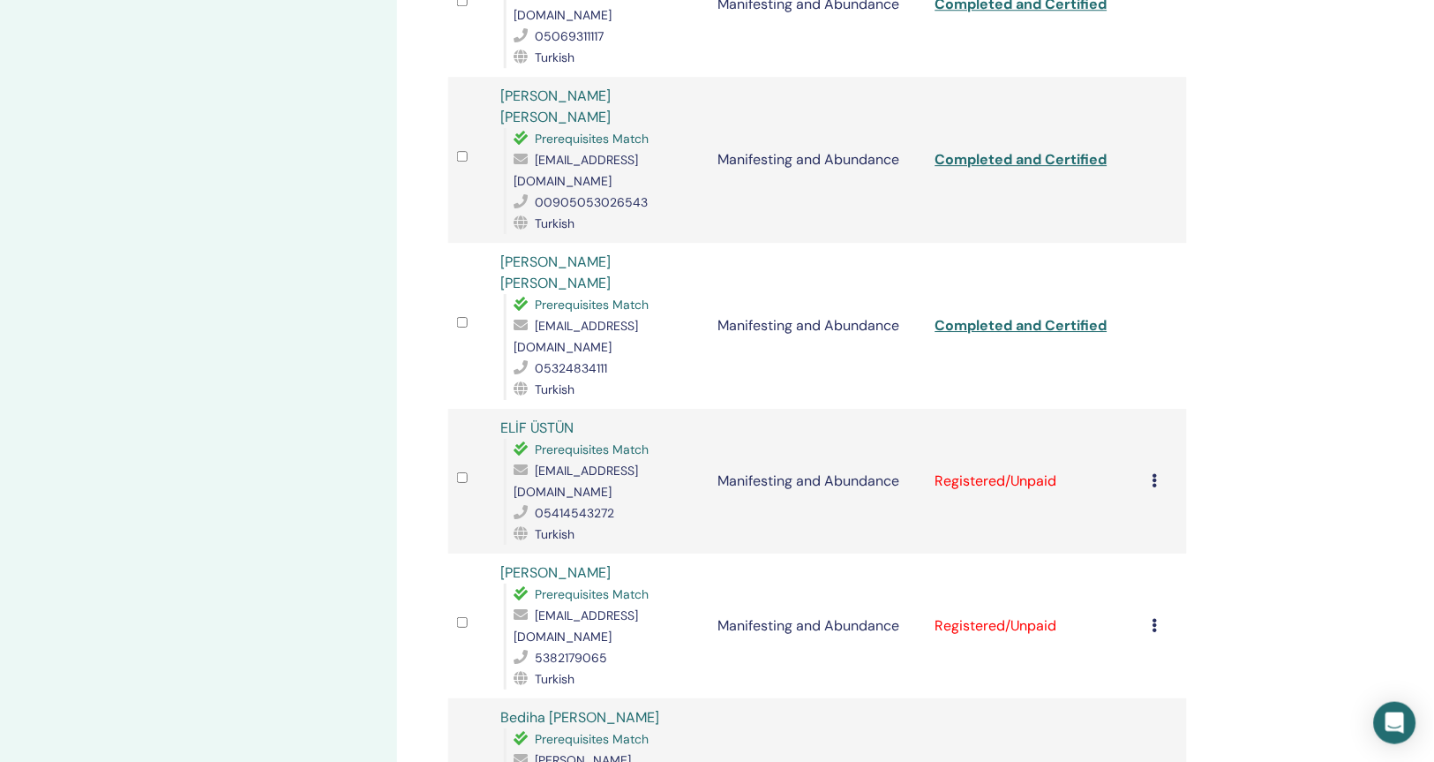
click at [1157, 473] on icon at bounding box center [1155, 480] width 5 height 14
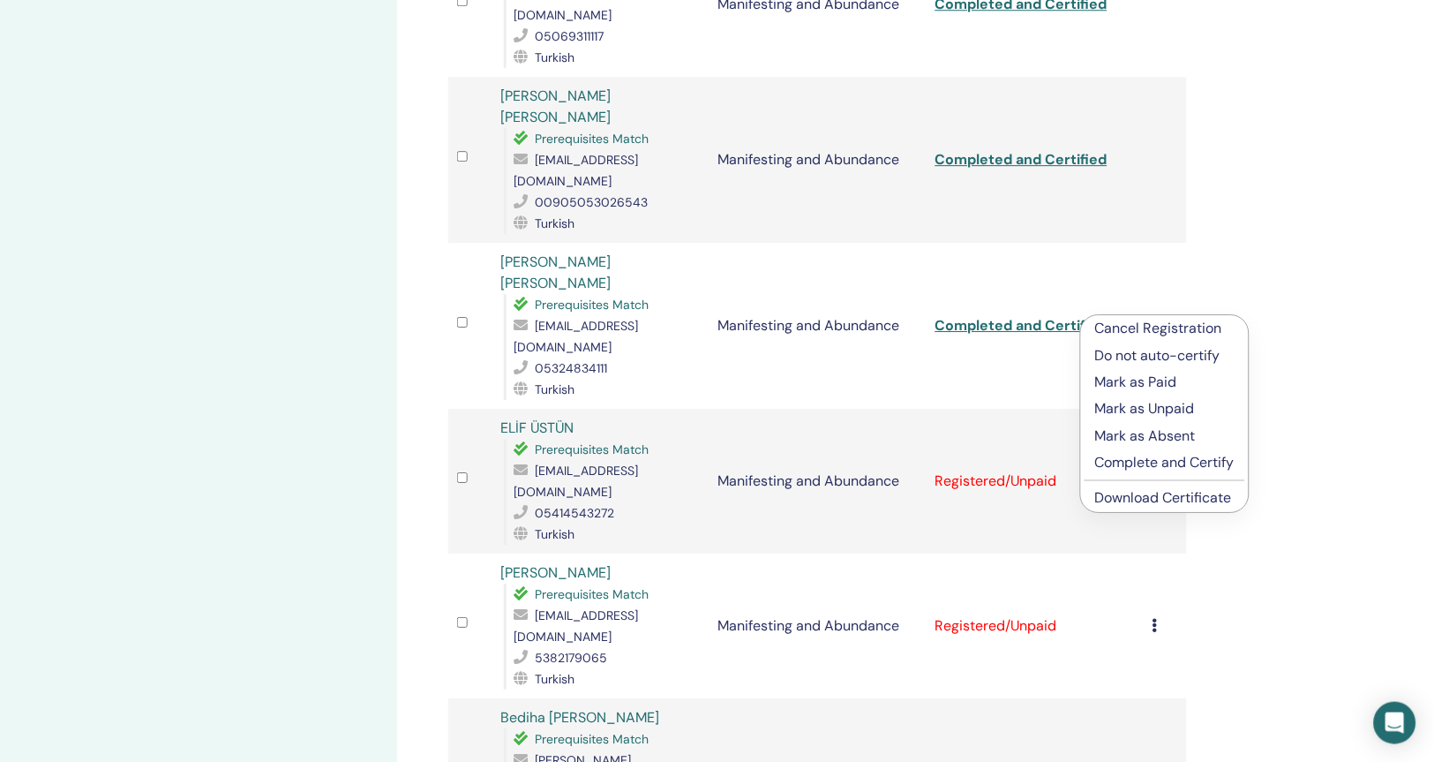
click at [1171, 462] on p "Complete and Certify" at bounding box center [1164, 462] width 139 height 21
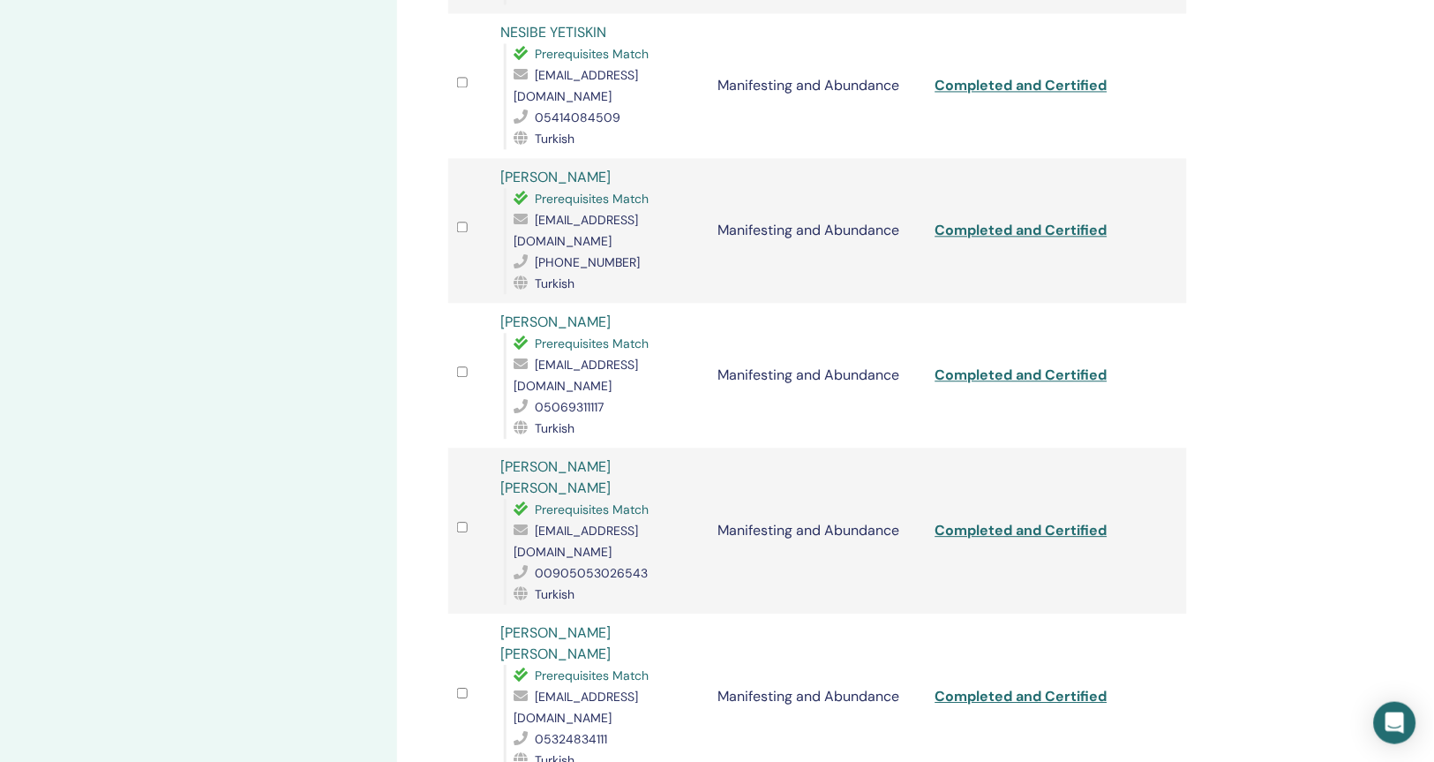
click at [1171, 462] on td at bounding box center [1165, 530] width 43 height 166
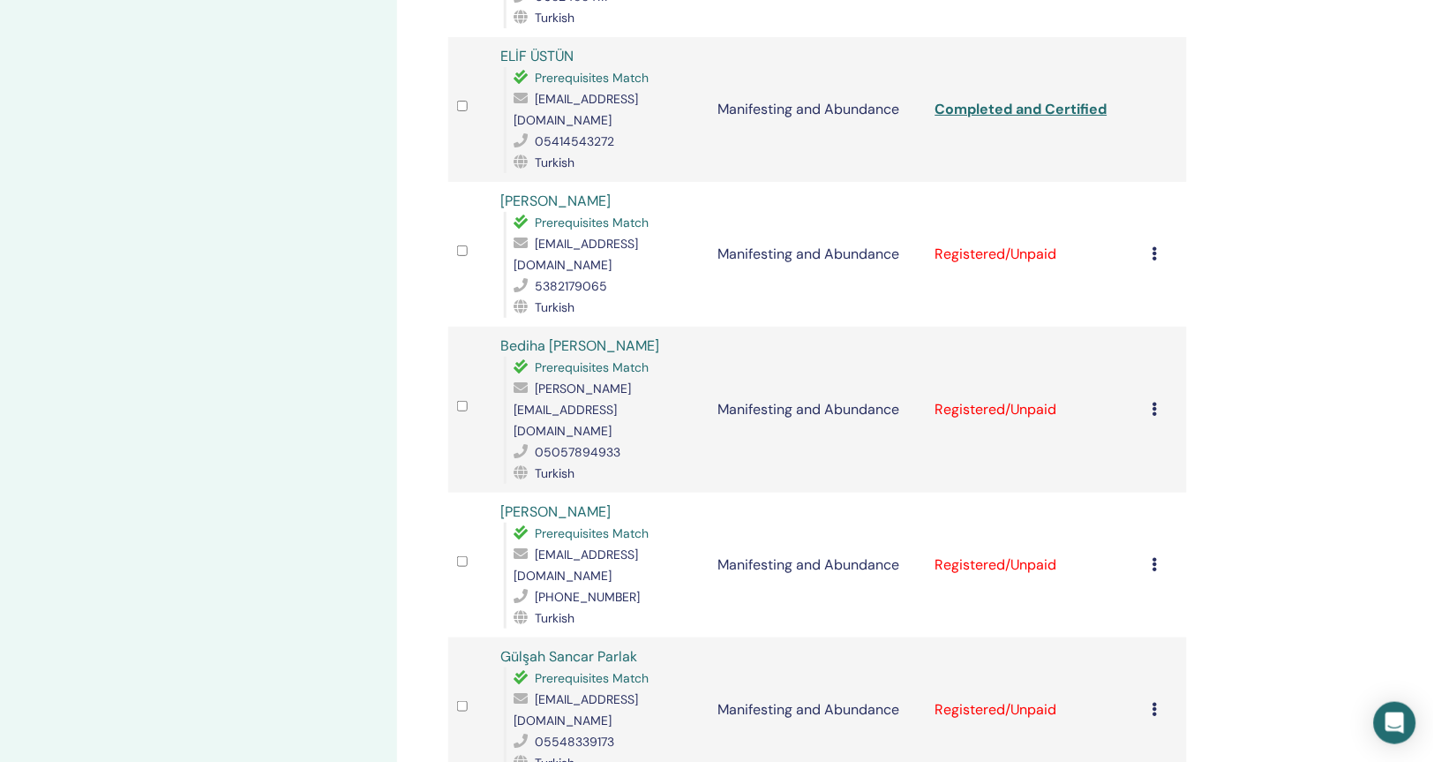
scroll to position [1608, 0]
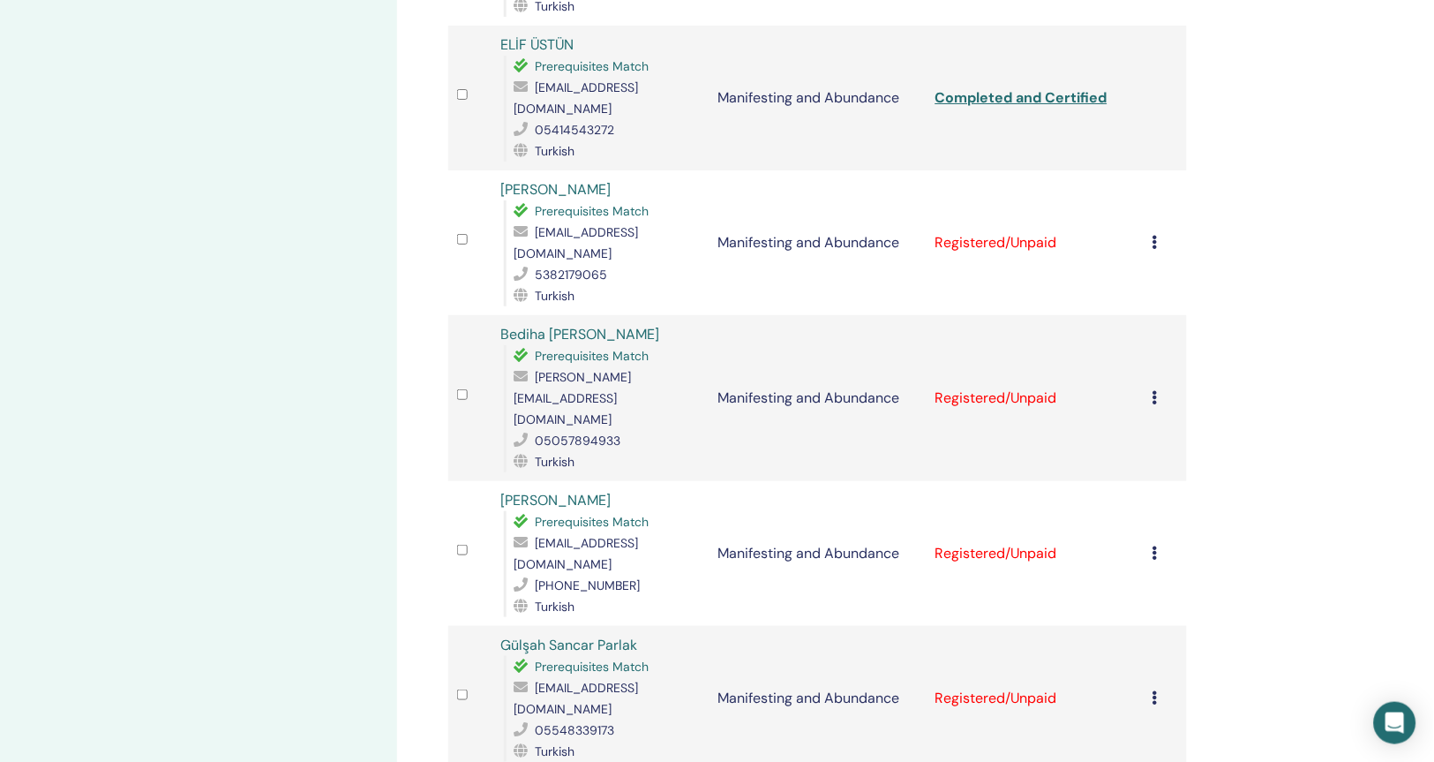
click at [1155, 690] on icon at bounding box center [1155, 697] width 5 height 14
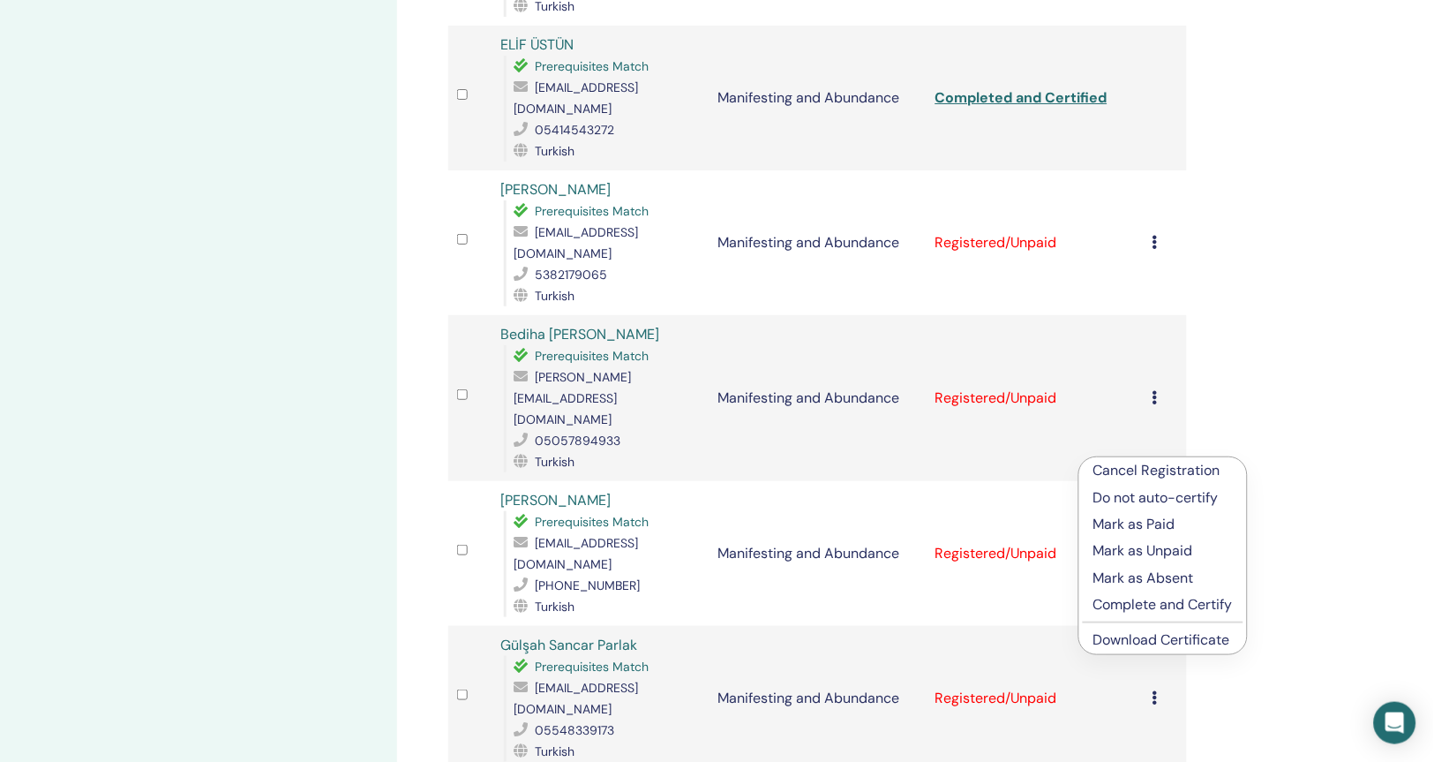
click at [1152, 604] on p "Complete and Certify" at bounding box center [1162, 604] width 139 height 21
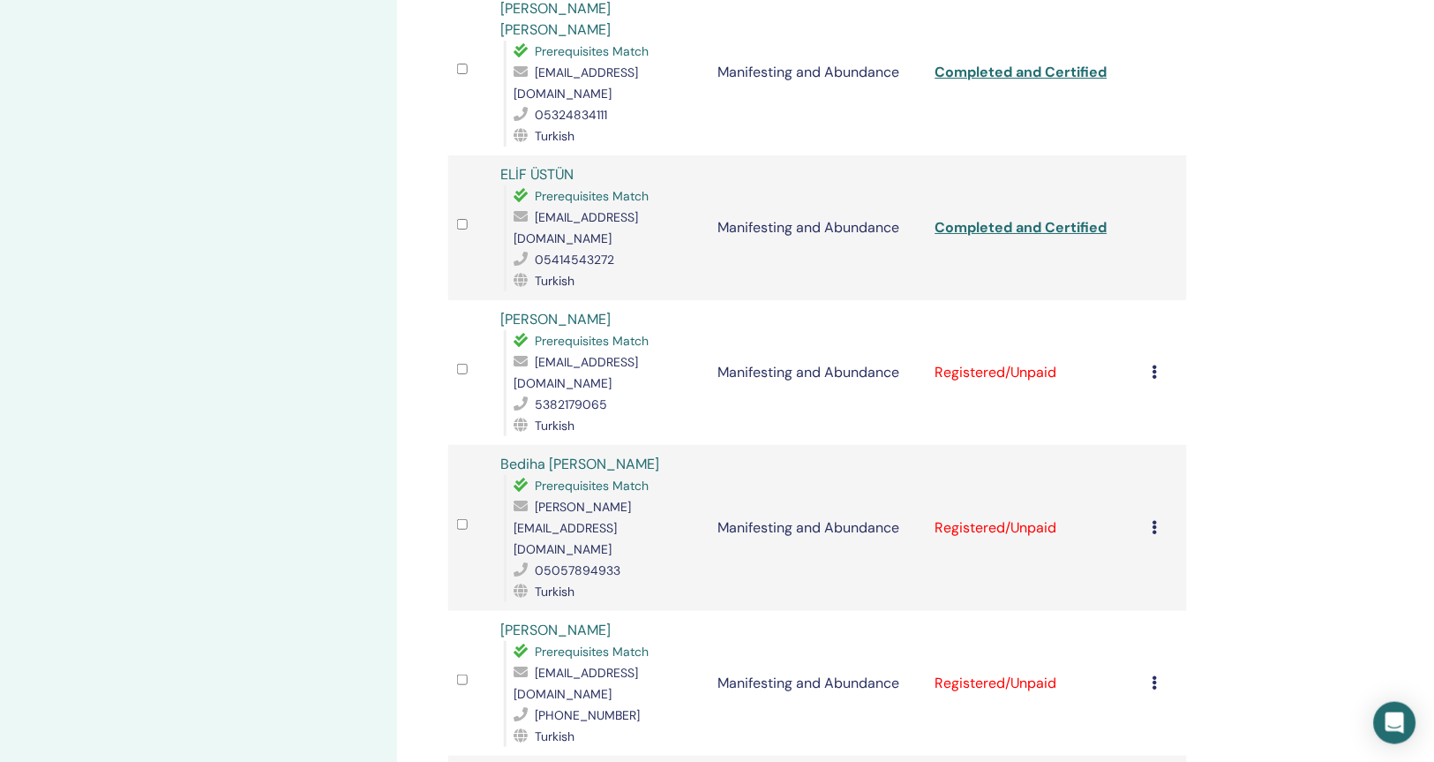
scroll to position [1479, 0]
click at [1155, 674] on icon at bounding box center [1155, 681] width 5 height 14
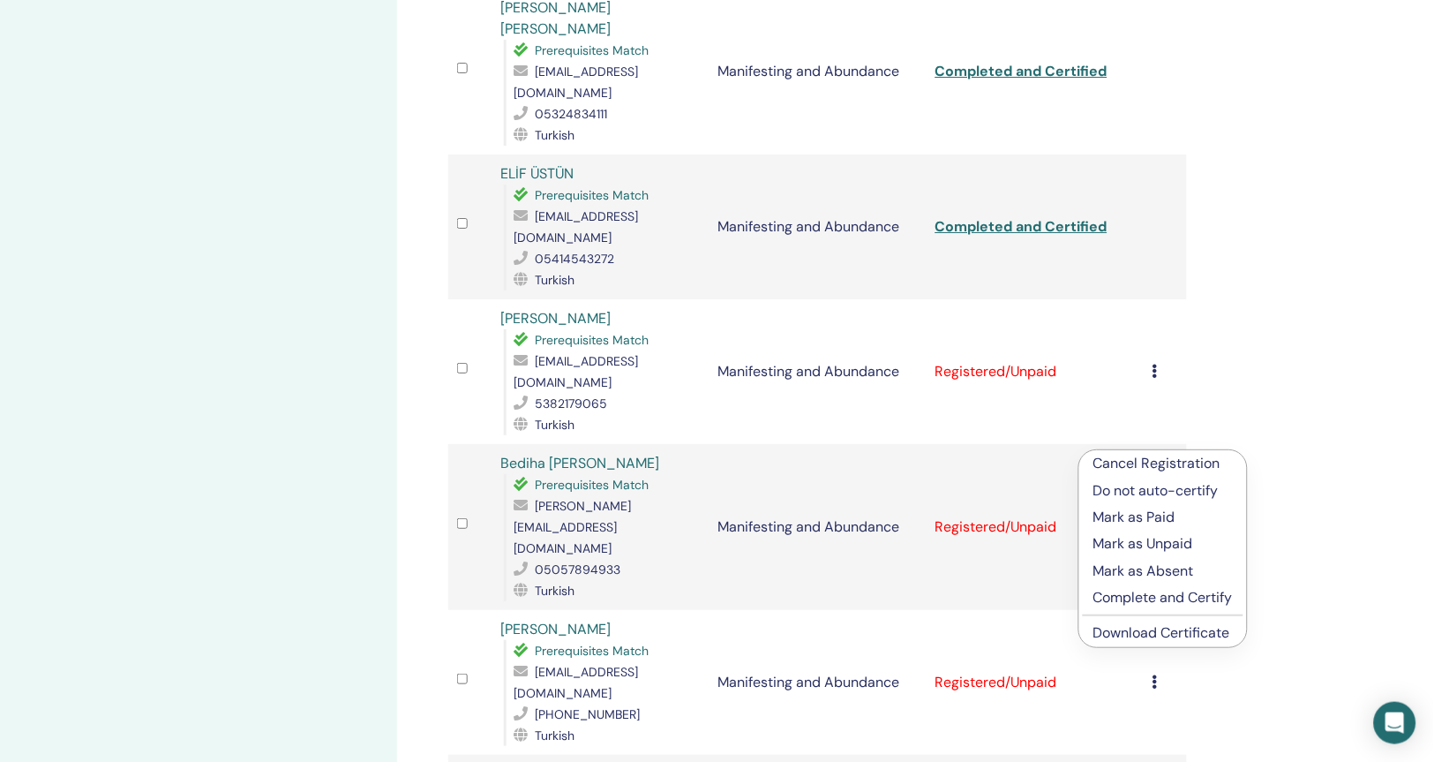
click at [1156, 596] on p "Complete and Certify" at bounding box center [1162, 597] width 139 height 21
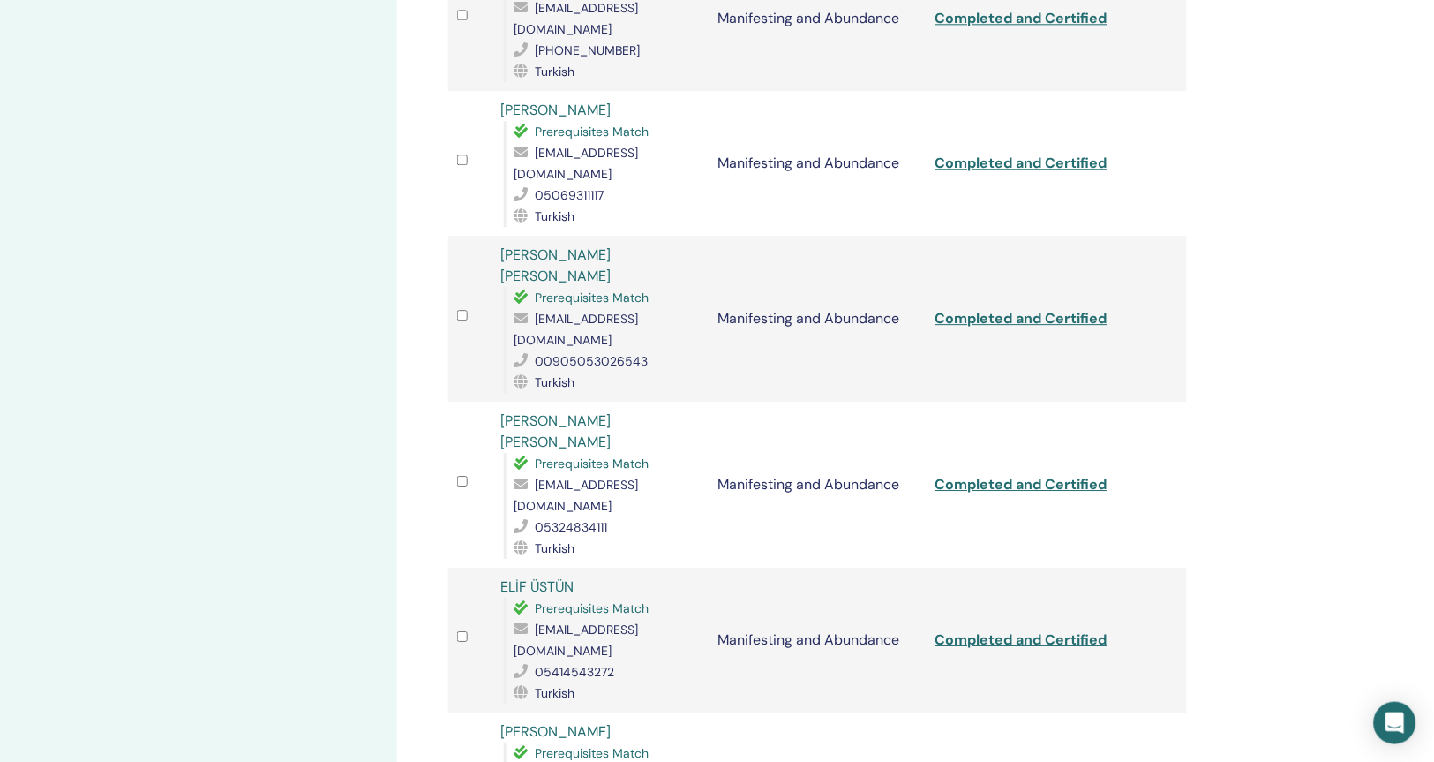
scroll to position [1424, 0]
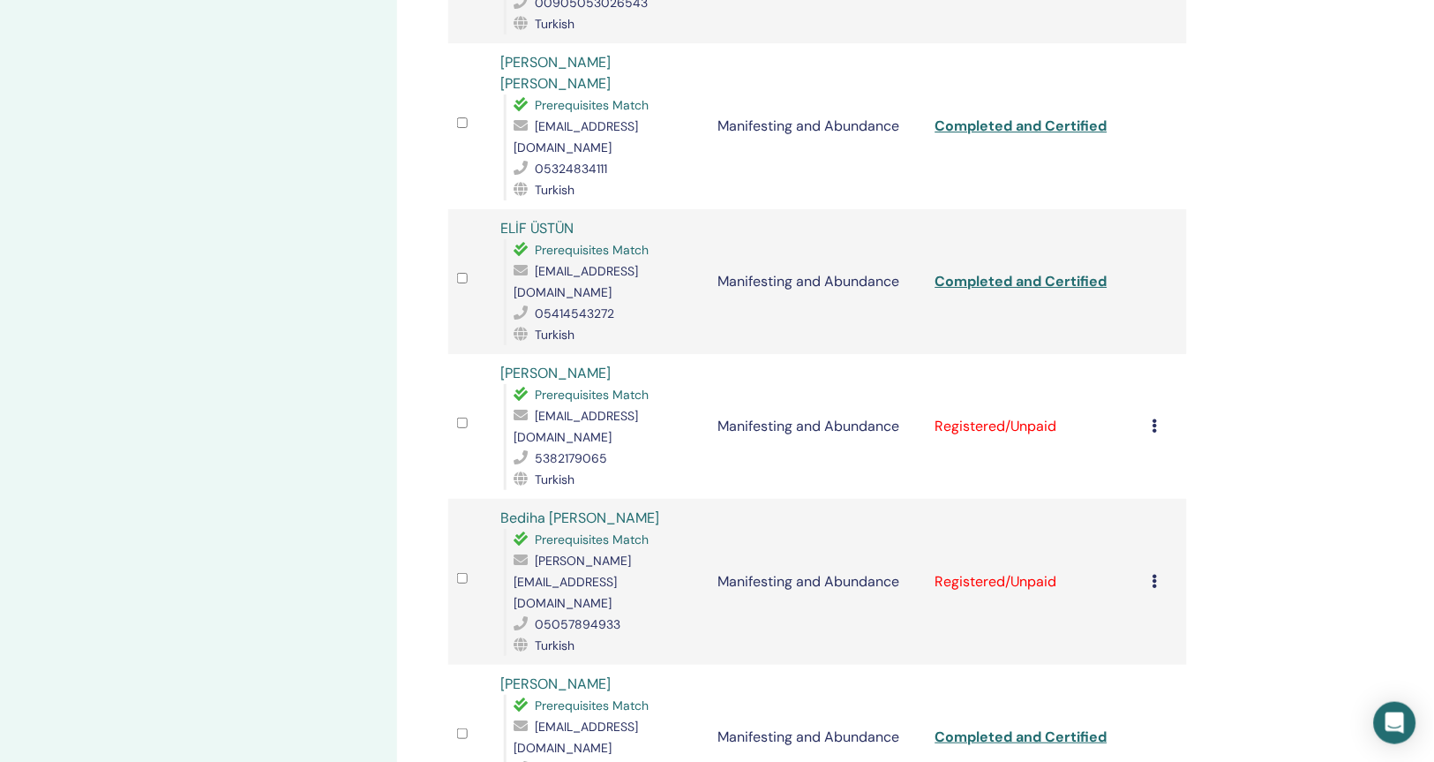
click at [1153, 574] on icon at bounding box center [1155, 581] width 5 height 14
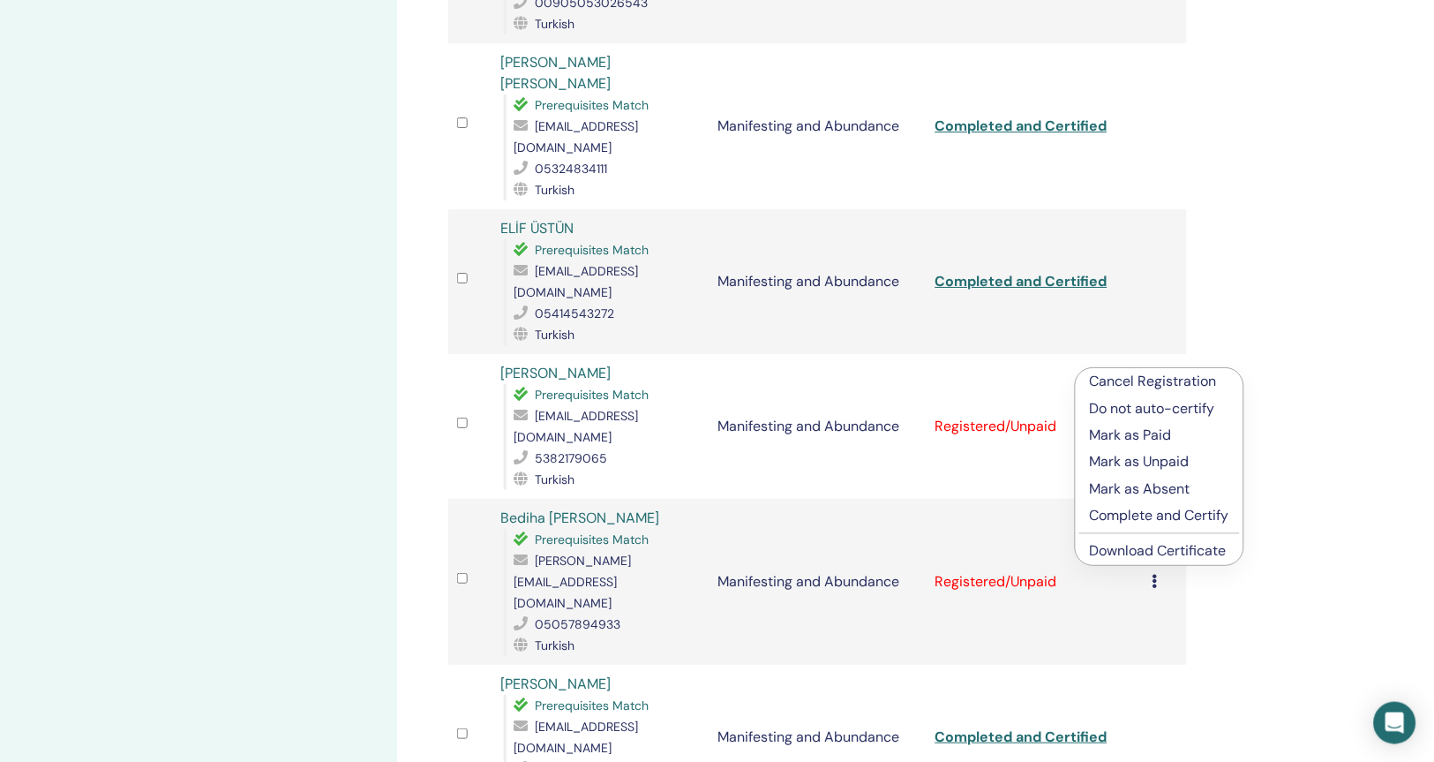
click at [1157, 513] on p "Complete and Certify" at bounding box center [1159, 515] width 139 height 21
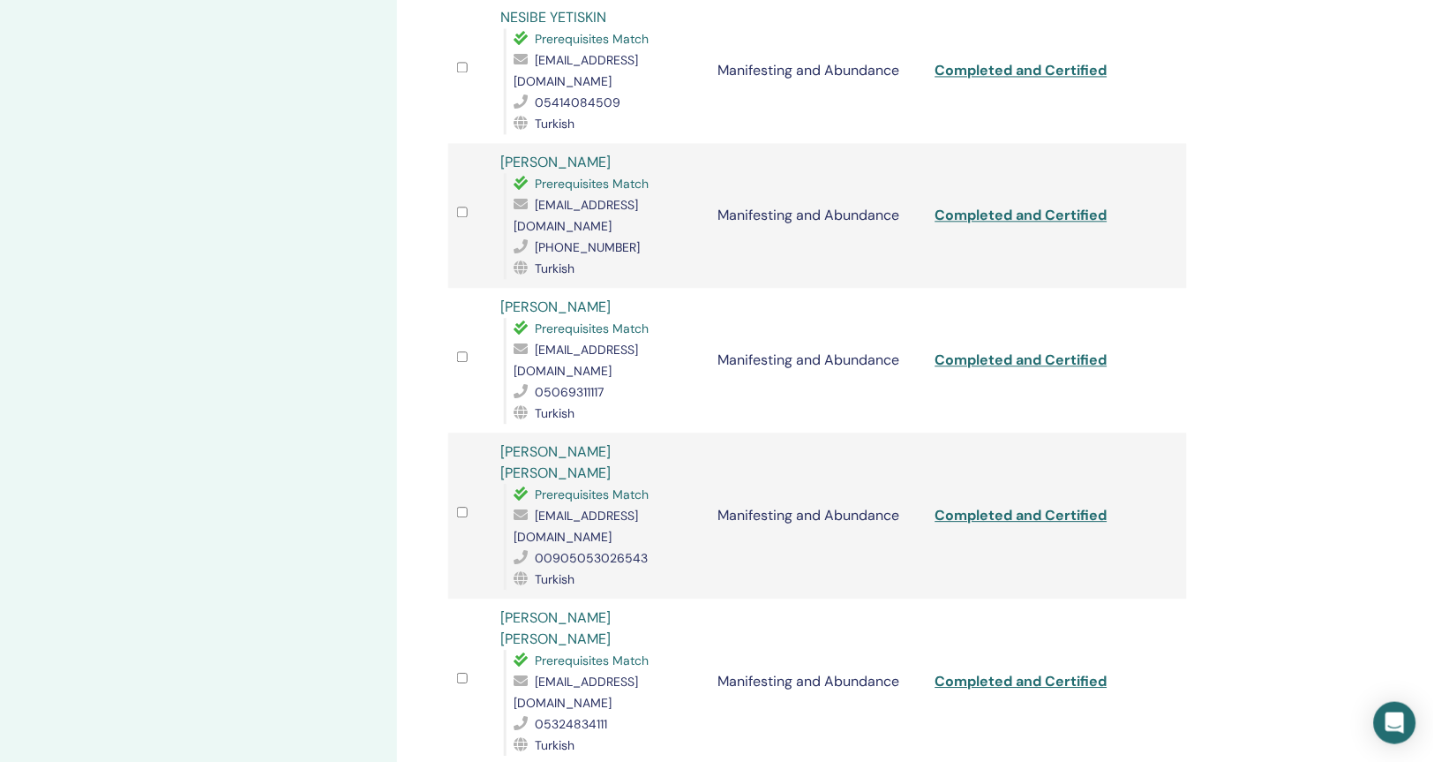
scroll to position [1551, 0]
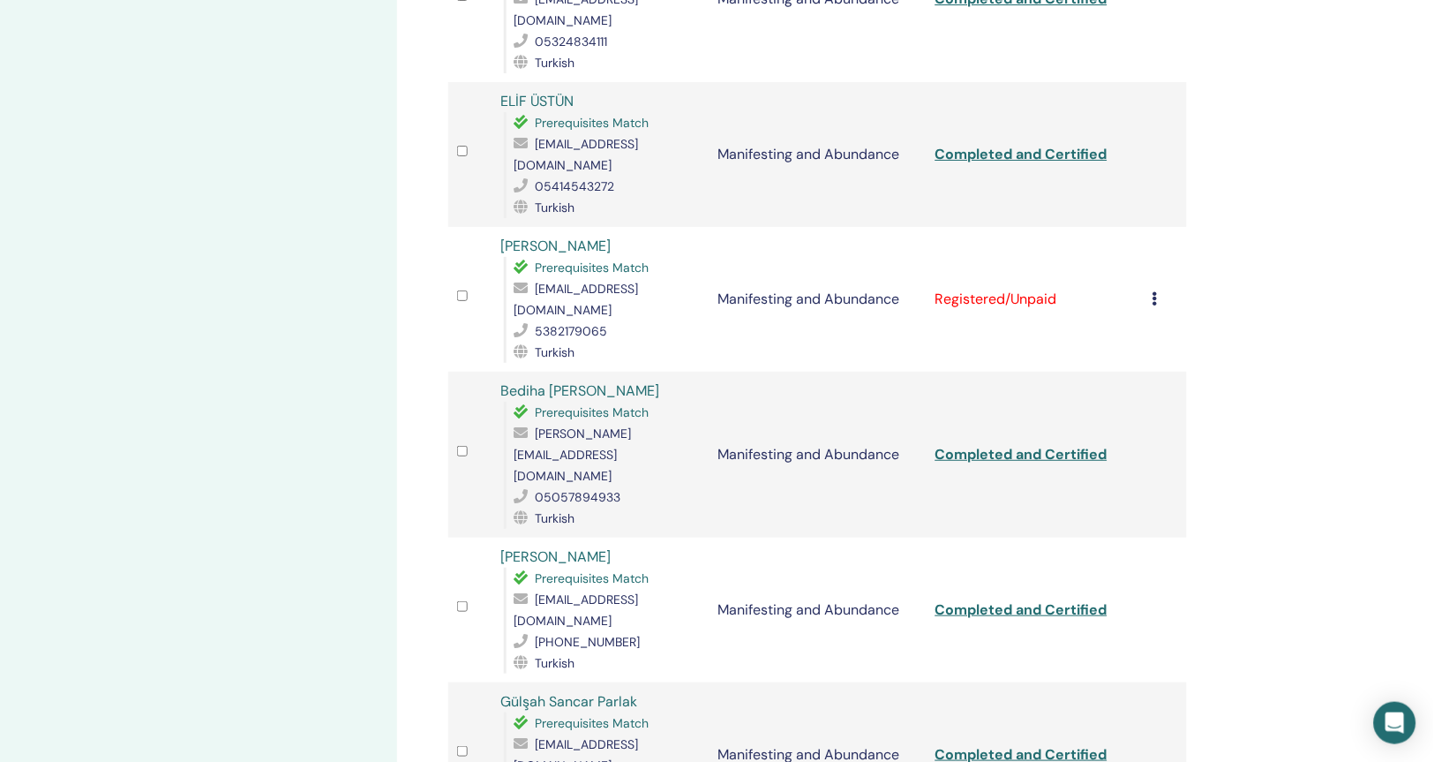
click at [1154, 291] on icon at bounding box center [1155, 298] width 5 height 14
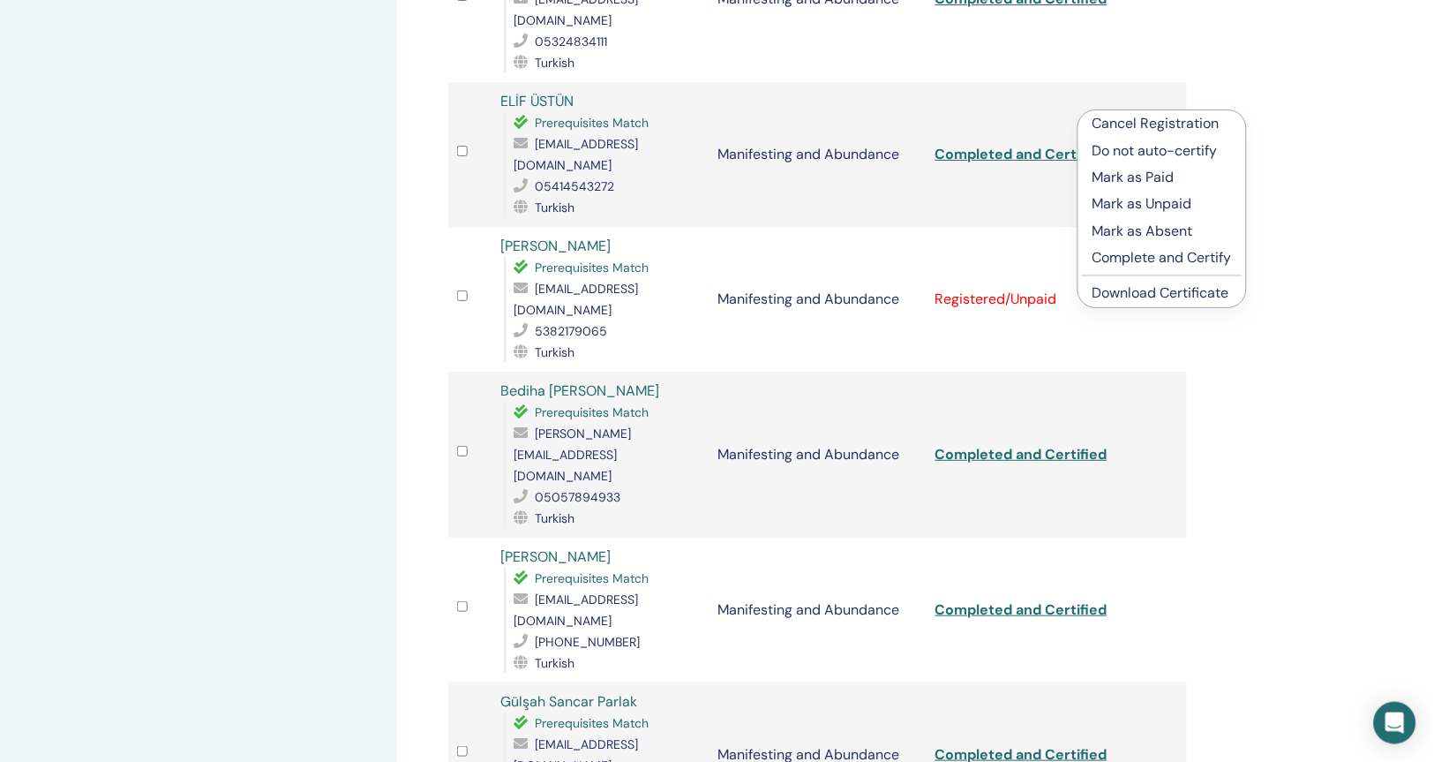
click at [1150, 259] on p "Complete and Certify" at bounding box center [1162, 257] width 139 height 21
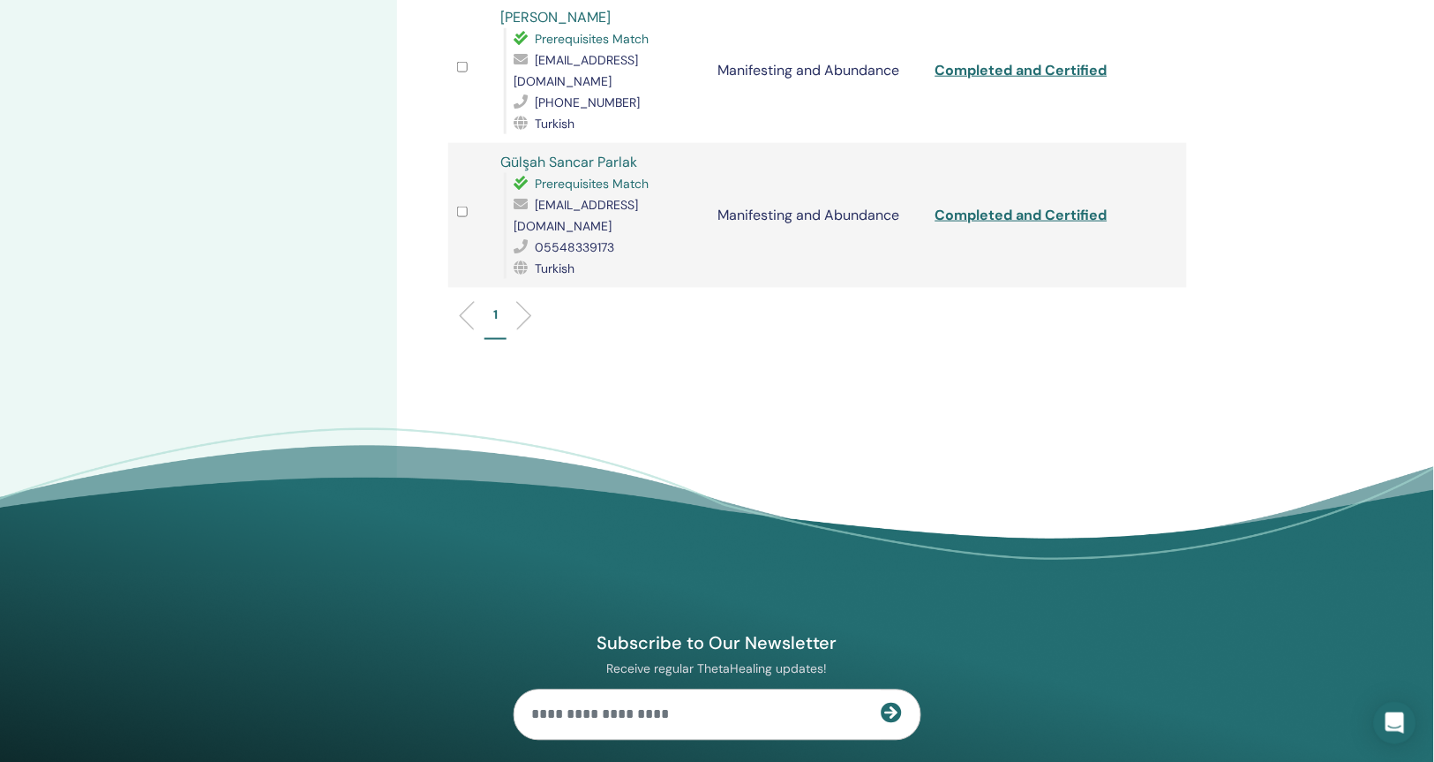
scroll to position [2090, 0]
